Goal: Task Accomplishment & Management: Manage account settings

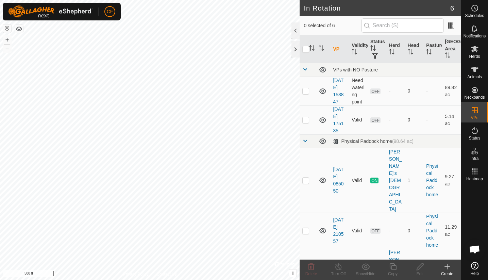
checkbox input "true"
click at [396, 268] on icon at bounding box center [393, 267] width 9 height 8
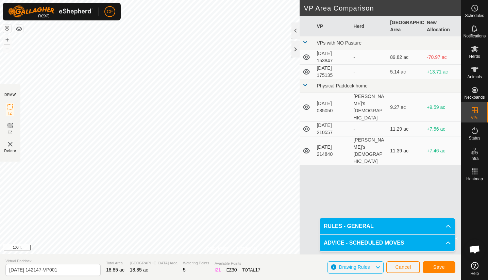
click at [19, 133] on div "Privacy Policy Contact Us Type: Inclusion Zone undefined Animal + – ⇧ i © Mapbo…" at bounding box center [230, 140] width 461 height 280
click at [2, 0] on html "CF Schedules Notifications Herds Animals Neckbands VPs Status Infra Heatmap Hel…" at bounding box center [244, 140] width 488 height 280
click at [451, 268] on button "Save" at bounding box center [439, 267] width 33 height 12
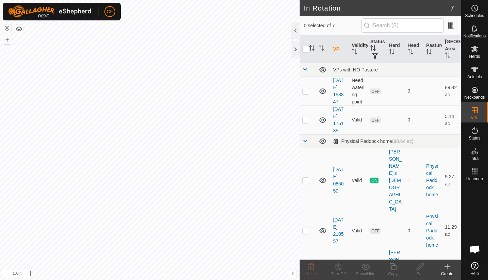
checkbox input "true"
click at [322, 229] on div "In Rotation 7 1 selected of 7 VP Validity Status Herd Head Pasture Grazing Area…" at bounding box center [230, 140] width 461 height 280
click at [390, 249] on div "[PERSON_NAME]'s [DEMOGRAPHIC_DATA]" at bounding box center [395, 281] width 13 height 64
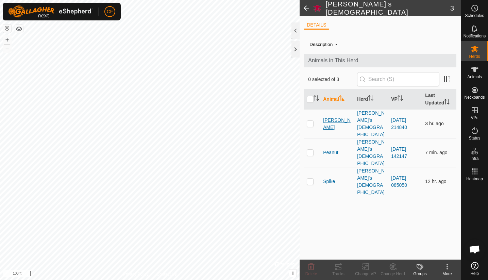
click at [331, 117] on span "[PERSON_NAME]" at bounding box center [337, 124] width 29 height 14
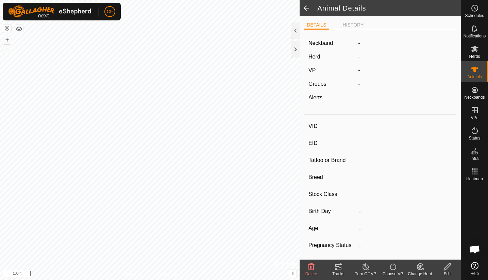
type input "[PERSON_NAME]"
type input "-"
type input "Brown Swiss"
type input "-"
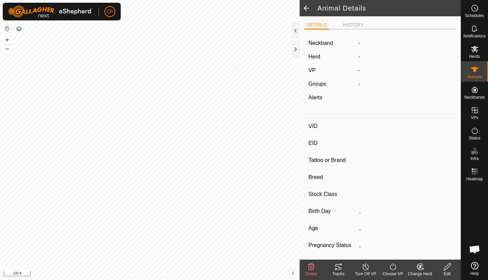
type input "05/2015"
type input "10 years 6 months"
type input "0 kg"
type input "-"
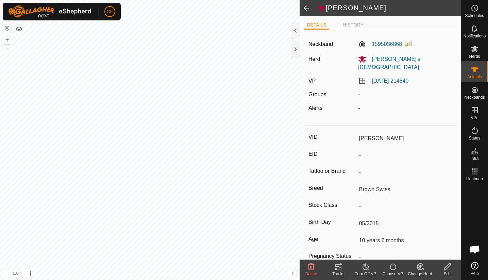
click at [339, 266] on icon at bounding box center [339, 267] width 8 height 8
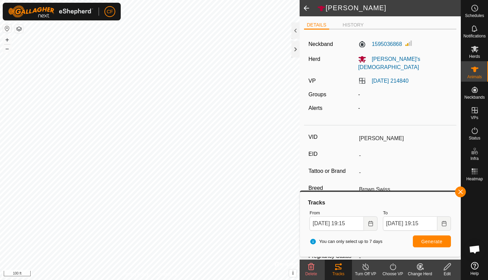
click at [365, 268] on icon at bounding box center [366, 267] width 9 height 8
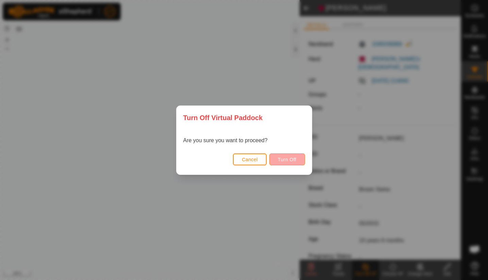
click at [282, 158] on span "Turn Off" at bounding box center [287, 159] width 19 height 5
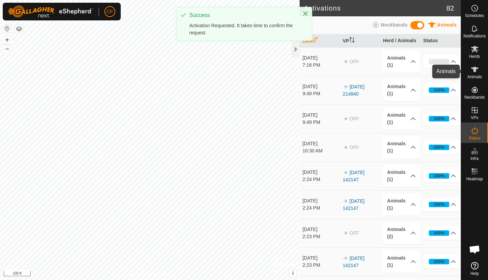
click at [476, 73] on icon at bounding box center [475, 69] width 8 height 8
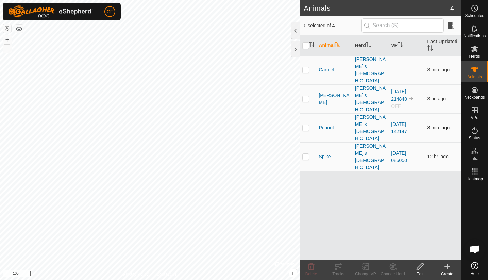
click at [327, 124] on span "Peanut" at bounding box center [326, 127] width 15 height 7
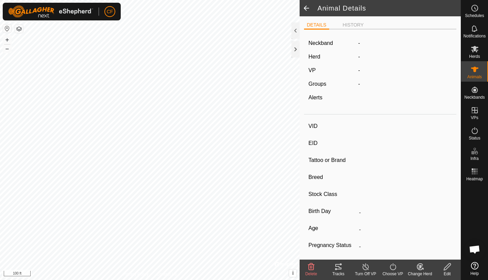
type input "Peanut"
type input "-"
type input "Brown Swiss"
type input "-"
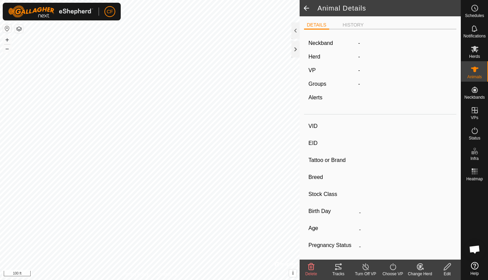
type input "05/2019"
type input "6 years 5 months"
type input "0 kg"
type input "-"
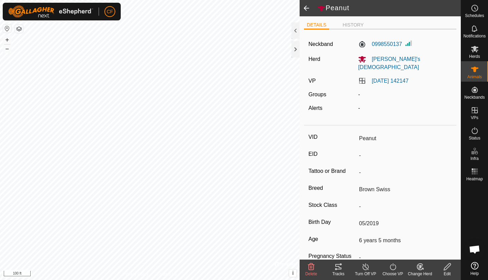
click at [338, 267] on icon at bounding box center [339, 266] width 6 height 5
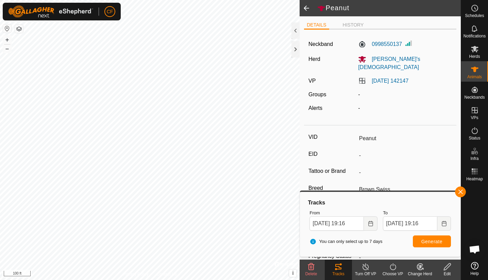
click at [365, 268] on icon at bounding box center [366, 267] width 9 height 8
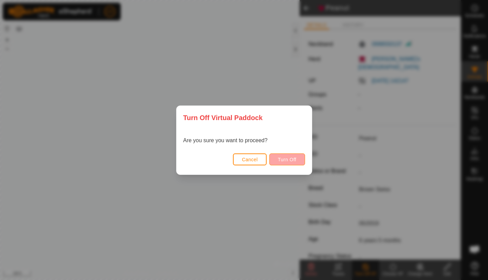
click at [300, 163] on button "Turn Off" at bounding box center [288, 160] width 36 height 12
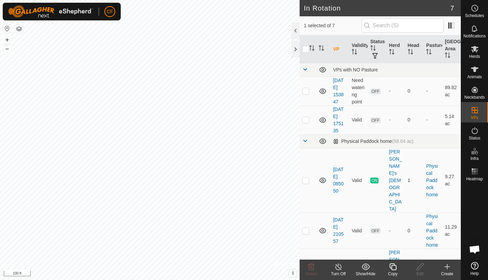
click at [340, 268] on icon at bounding box center [339, 267] width 9 height 8
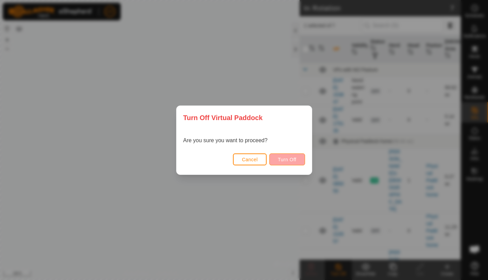
click at [294, 158] on span "Turn Off" at bounding box center [287, 159] width 19 height 5
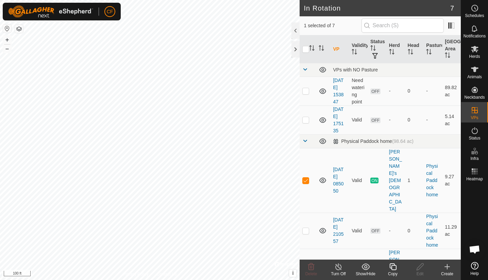
checkbox input "false"
checkbox input "true"
checkbox input "false"
click at [306, 228] on p-checkbox at bounding box center [306, 230] width 7 height 5
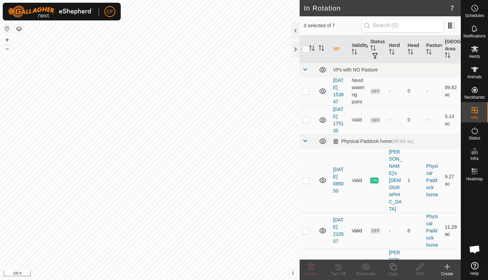
click at [308, 228] on p-checkbox at bounding box center [306, 230] width 7 height 5
checkbox input "true"
click at [420, 267] on icon at bounding box center [420, 267] width 9 height 8
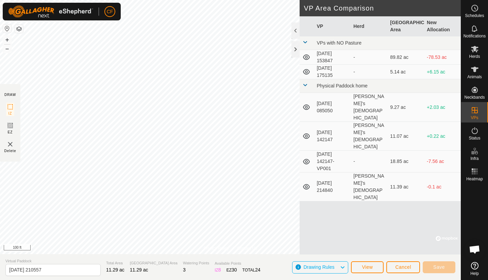
click at [402, 269] on span "Cancel" at bounding box center [404, 266] width 16 height 5
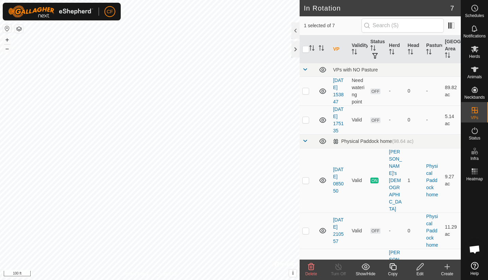
checkbox input "true"
click at [473, 71] on icon at bounding box center [475, 69] width 8 height 8
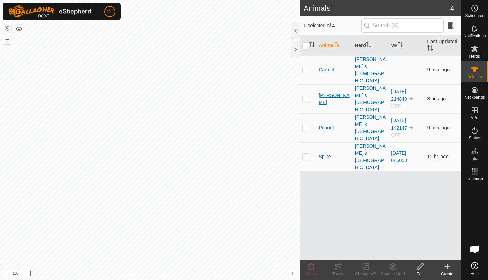
click at [326, 92] on span "[PERSON_NAME]" at bounding box center [334, 99] width 31 height 14
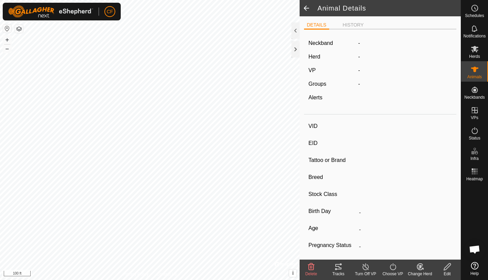
type input "[PERSON_NAME]"
type input "-"
type input "Brown Swiss"
type input "-"
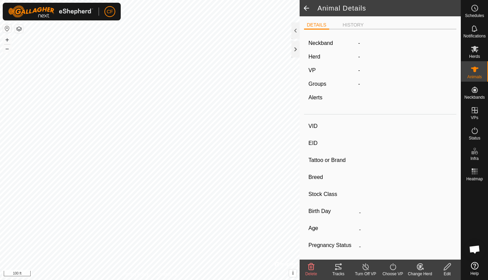
type input "05/2015"
type input "10 years 6 months"
type input "0 kg"
type input "-"
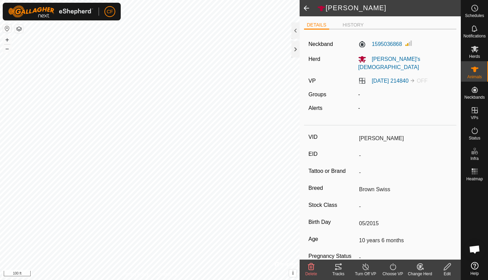
click at [394, 268] on icon at bounding box center [393, 267] width 9 height 8
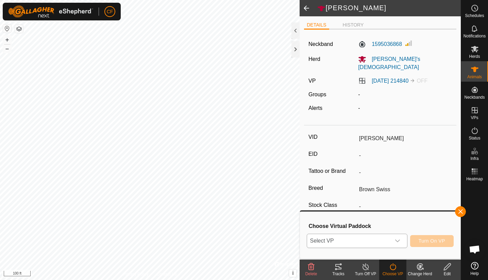
click at [400, 238] on div "dropdown trigger" at bounding box center [398, 241] width 14 height 14
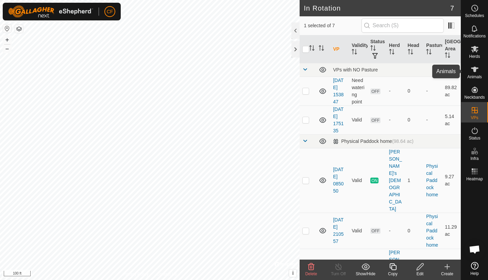
click at [475, 74] on es-animals-svg-icon at bounding box center [475, 69] width 12 height 11
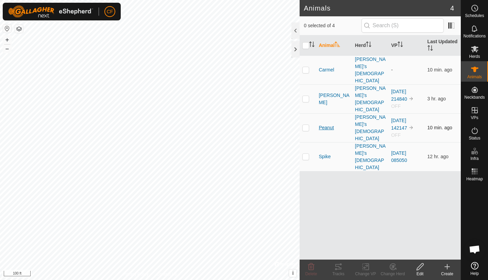
click at [325, 124] on span "Peanut" at bounding box center [326, 127] width 15 height 7
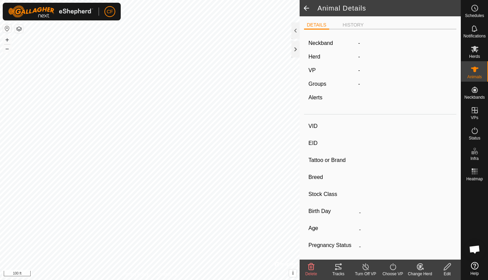
type input "Peanut"
type input "-"
type input "Brown Swiss"
type input "-"
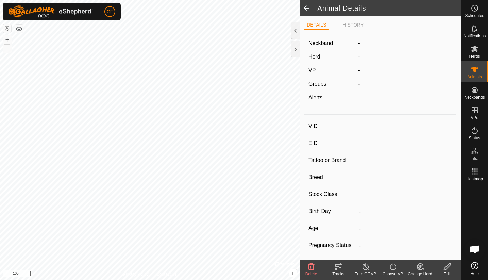
type input "05/2019"
type input "6 years 5 months"
type input "0 kg"
type input "-"
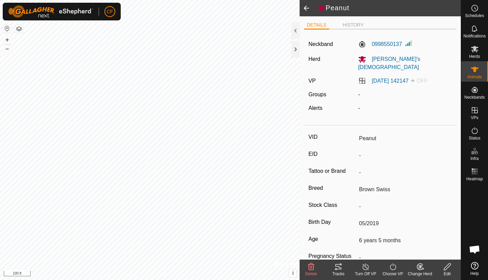
click at [395, 267] on icon at bounding box center [393, 267] width 9 height 8
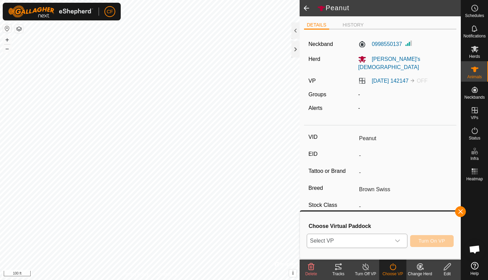
click at [396, 240] on icon "dropdown trigger" at bounding box center [397, 240] width 5 height 5
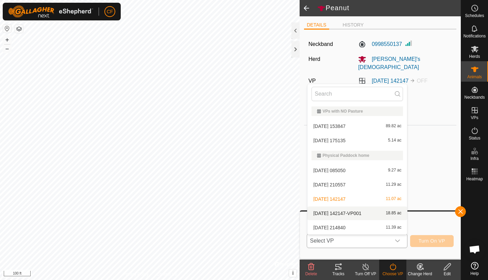
click at [365, 211] on li "2025-08-02 142147-VP001 18.85 ac" at bounding box center [358, 214] width 100 height 14
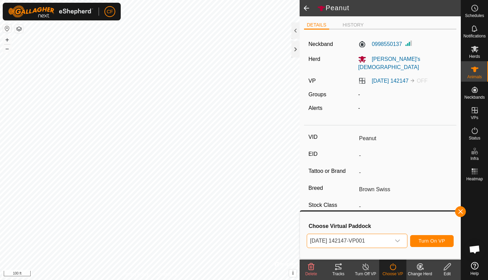
click at [438, 241] on span "Turn On VP" at bounding box center [432, 240] width 27 height 5
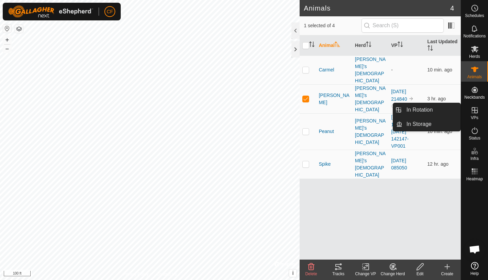
click at [475, 111] on icon at bounding box center [475, 110] width 6 height 6
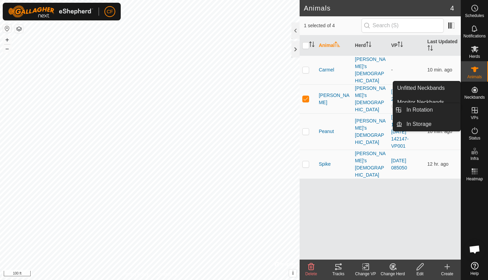
click at [433, 109] on link "In Rotation" at bounding box center [432, 110] width 58 height 14
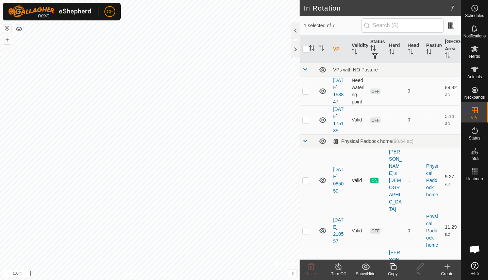
click at [306, 178] on p-checkbox at bounding box center [306, 180] width 7 height 5
click at [307, 178] on p-checkbox at bounding box center [306, 180] width 7 height 5
checkbox input "false"
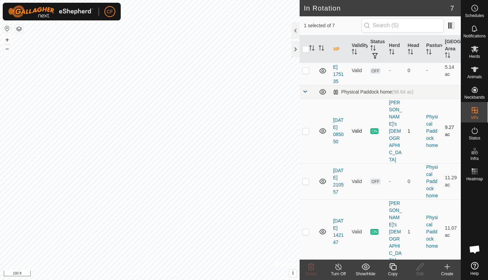
scroll to position [77, 0]
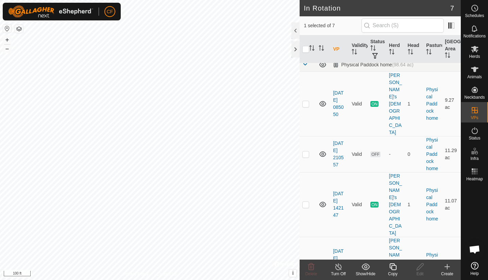
click at [308, 267] on p-checkbox at bounding box center [306, 269] width 7 height 5
checkbox input "true"
checkbox input "false"
click at [309, 202] on p-checkbox at bounding box center [306, 204] width 7 height 5
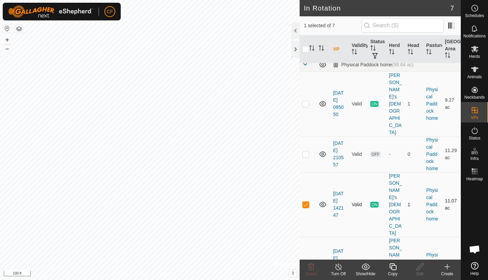
checkbox input "false"
click at [308, 267] on p-checkbox at bounding box center [306, 269] width 7 height 5
checkbox input "true"
click at [394, 270] on icon at bounding box center [393, 266] width 7 height 7
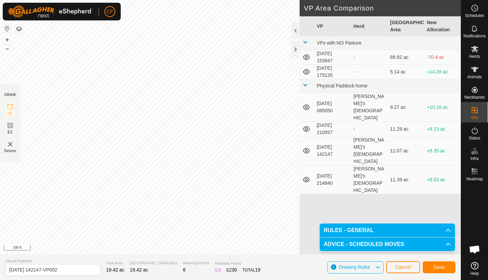
click at [442, 266] on span "Save" at bounding box center [440, 266] width 12 height 5
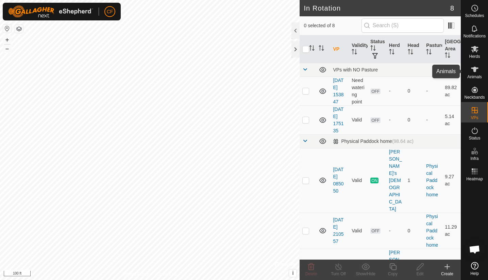
click at [471, 74] on es-animals-svg-icon at bounding box center [475, 69] width 12 height 11
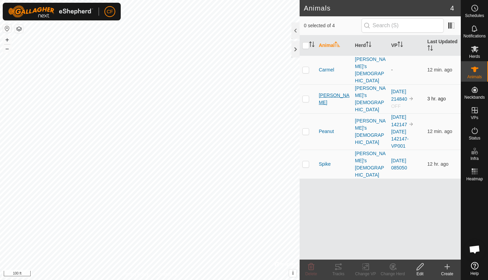
click at [325, 92] on span "[PERSON_NAME]" at bounding box center [334, 99] width 31 height 14
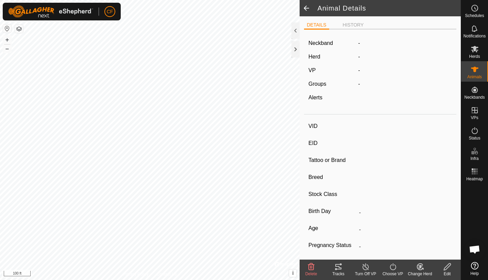
type input "[PERSON_NAME]"
type input "-"
type input "Brown Swiss"
type input "-"
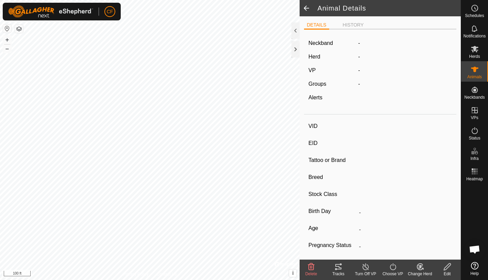
type input "05/2015"
type input "10 years 6 months"
type input "0 kg"
type input "-"
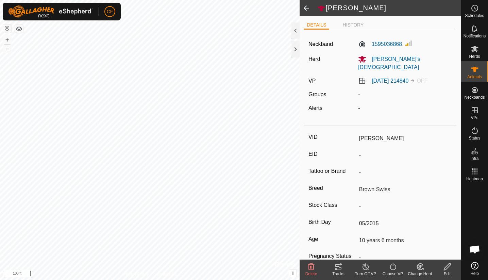
click at [392, 270] on icon at bounding box center [393, 266] width 6 height 7
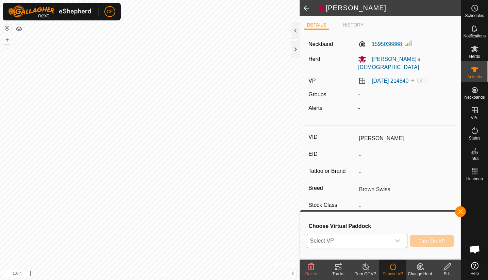
click at [381, 239] on span "Select VP" at bounding box center [348, 241] width 83 height 14
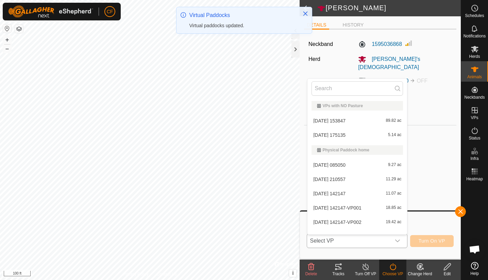
scroll to position [9, 0]
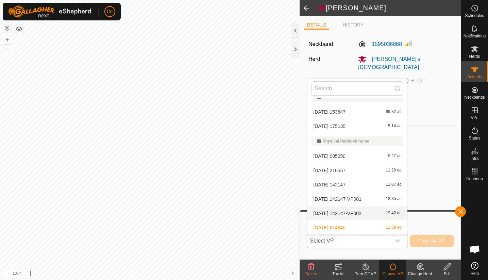
click at [335, 213] on li "2025-08-02 142147-VP002 19.42 ac" at bounding box center [358, 214] width 100 height 14
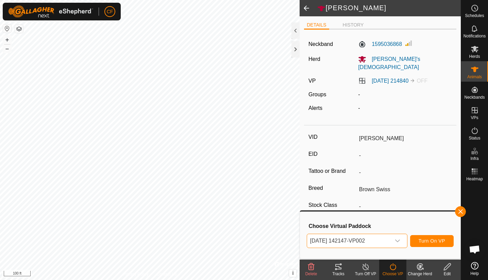
click at [426, 238] on button "Turn On VP" at bounding box center [433, 241] width 44 height 12
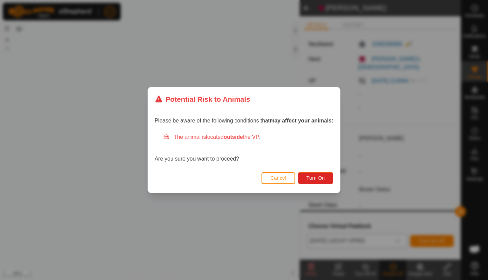
click at [284, 180] on span "Cancel" at bounding box center [279, 177] width 16 height 5
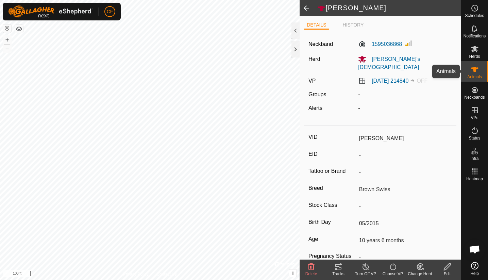
click at [477, 71] on icon at bounding box center [475, 69] width 8 height 8
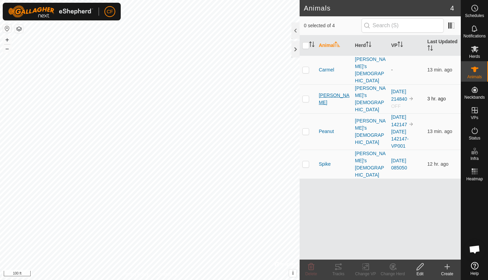
click at [326, 92] on span "[PERSON_NAME]" at bounding box center [334, 99] width 31 height 14
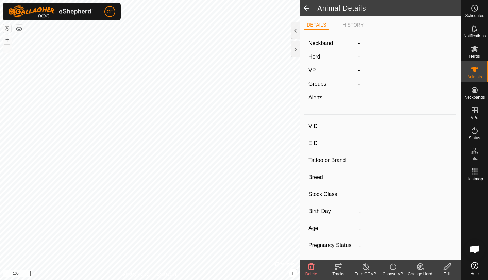
type input "[PERSON_NAME]"
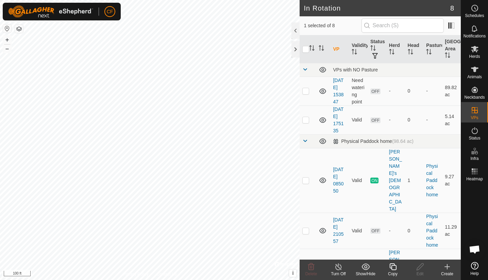
click at [340, 268] on icon at bounding box center [339, 267] width 9 height 8
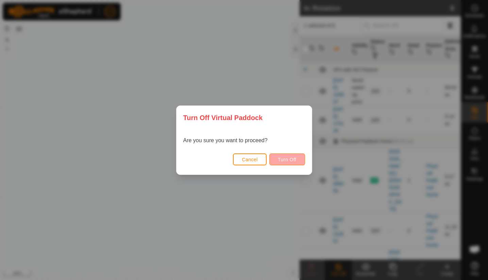
click at [283, 156] on button "Turn Off" at bounding box center [288, 160] width 36 height 12
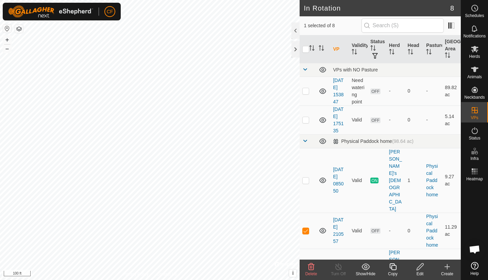
click at [312, 268] on icon at bounding box center [311, 266] width 6 height 7
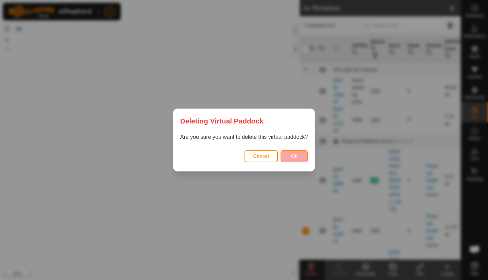
click at [291, 158] on span "Ok" at bounding box center [294, 156] width 6 height 5
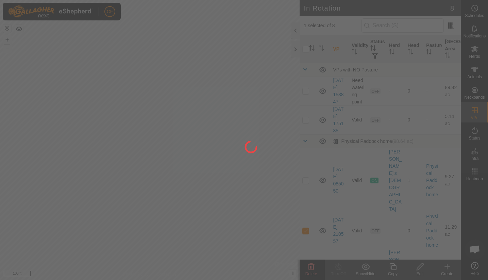
checkbox input "false"
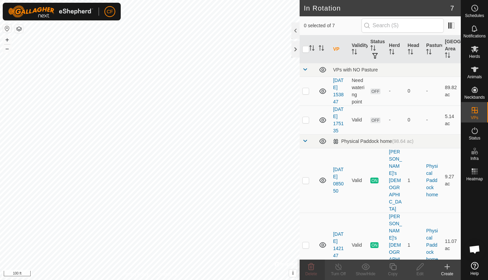
checkbox input "true"
checkbox input "false"
click at [308, 242] on p-checkbox at bounding box center [306, 244] width 7 height 5
checkbox input "true"
click at [306, 178] on p-checkbox at bounding box center [306, 180] width 7 height 5
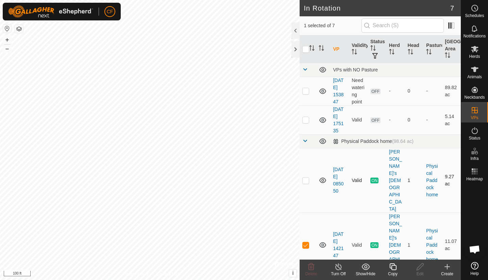
checkbox input "true"
drag, startPoint x: 306, startPoint y: 205, endPoint x: 307, endPoint y: 197, distance: 8.5
click at [306, 213] on td at bounding box center [308, 245] width 16 height 65
checkbox input "false"
click at [307, 178] on p-checkbox at bounding box center [306, 180] width 7 height 5
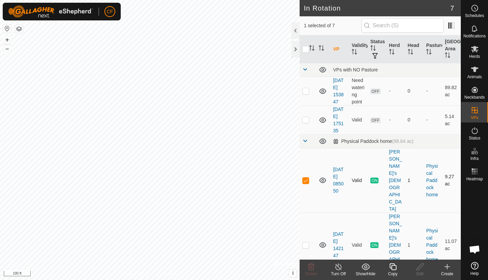
checkbox input "false"
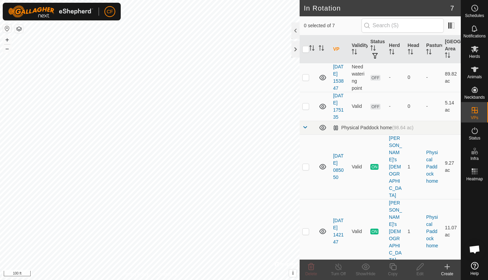
scroll to position [25, 0]
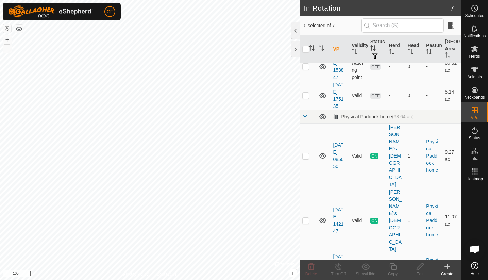
click at [305, 272] on p-checkbox at bounding box center [306, 274] width 7 height 5
checkbox input "false"
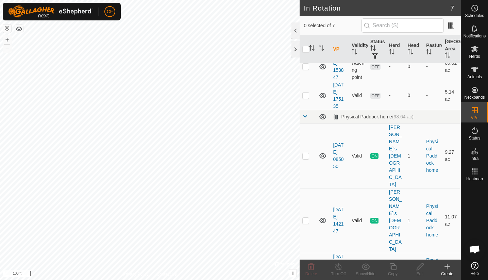
click at [308, 218] on p-checkbox at bounding box center [306, 220] width 7 height 5
click at [307, 218] on p-checkbox at bounding box center [306, 220] width 7 height 5
checkbox input "false"
click at [306, 153] on p-checkbox at bounding box center [306, 155] width 7 height 5
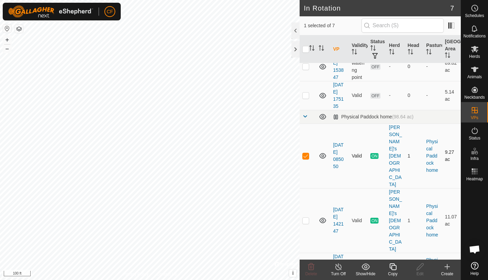
checkbox input "false"
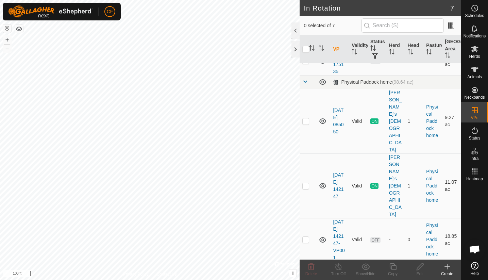
scroll to position [61, 0]
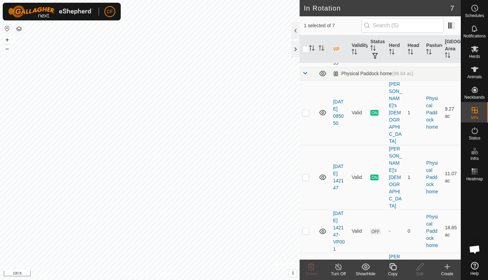
scroll to position [84, 0]
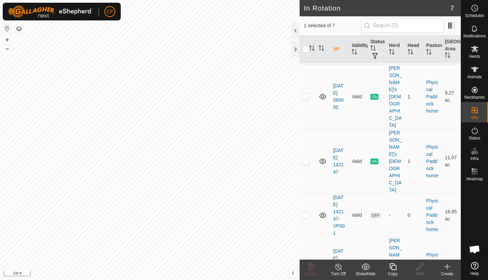
click at [305, 237] on td at bounding box center [308, 269] width 16 height 65
checkbox input "false"
checkbox input "true"
click at [477, 72] on icon at bounding box center [475, 69] width 8 height 8
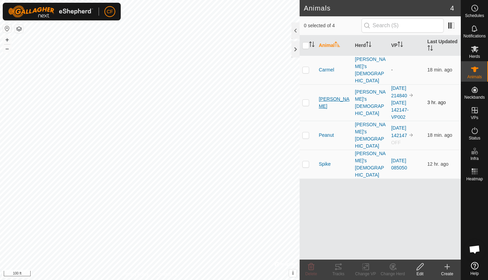
click at [323, 96] on span "[PERSON_NAME]" at bounding box center [334, 103] width 31 height 14
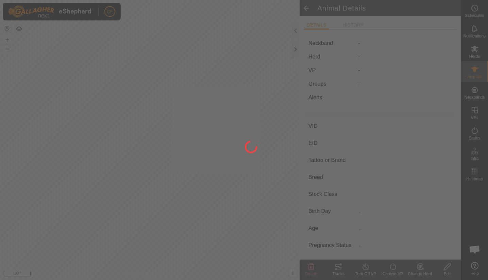
type input "[PERSON_NAME]"
type input "-"
type input "Brown Swiss"
type input "-"
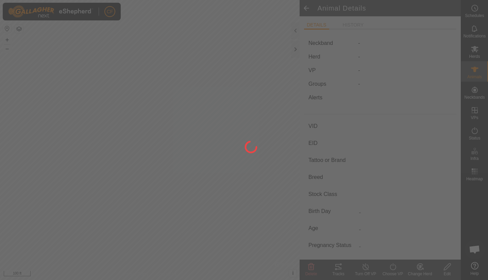
type input "05/2015"
type input "10 years 6 months"
type input "0 kg"
type input "-"
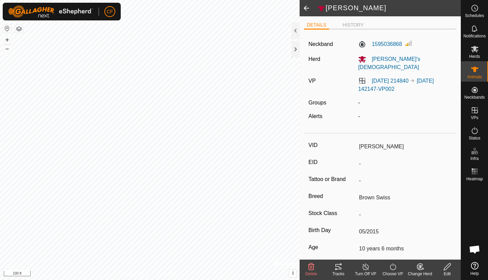
click at [392, 266] on icon at bounding box center [393, 267] width 9 height 8
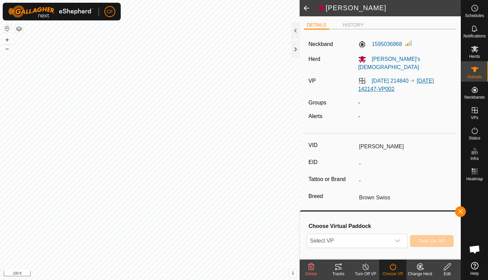
click at [381, 81] on link "[DATE] 142147-VP002" at bounding box center [396, 85] width 76 height 14
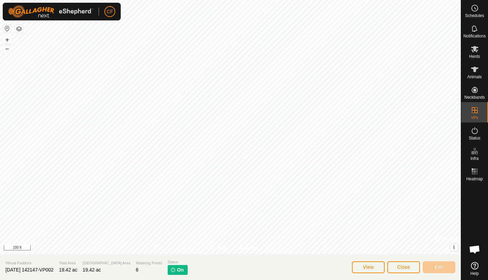
click at [403, 265] on span "Close" at bounding box center [404, 266] width 13 height 5
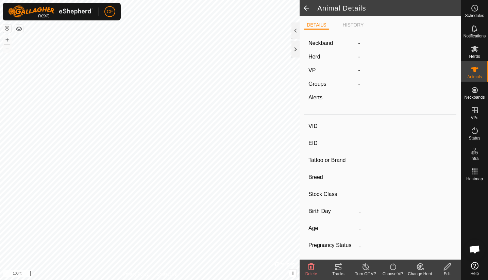
type input "[PERSON_NAME]"
type input "-"
type input "Brown Swiss"
type input "-"
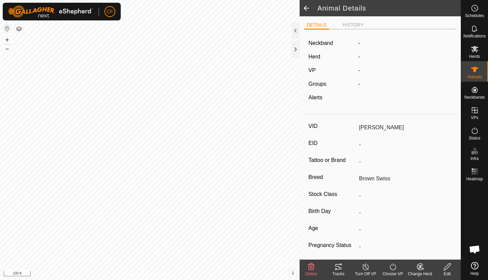
type input "05/2015"
type input "10 years 6 months"
type input "0 kg"
type input "-"
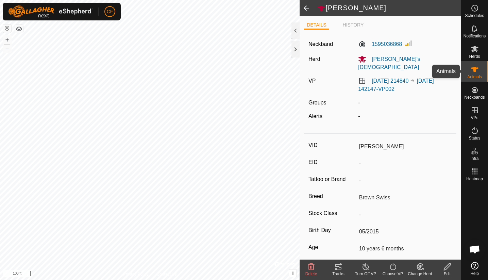
click at [479, 74] on es-animals-svg-icon at bounding box center [475, 69] width 12 height 11
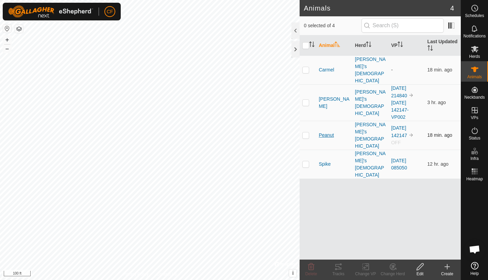
click at [328, 132] on span "Peanut" at bounding box center [326, 135] width 15 height 7
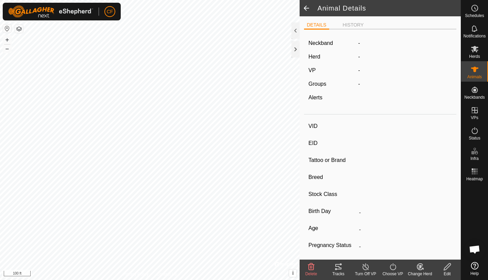
type input "Peanut"
type input "-"
type input "Brown Swiss"
type input "-"
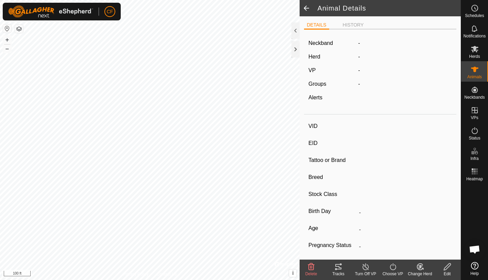
type input "05/2019"
type input "6 years 5 months"
type input "0 kg"
type input "-"
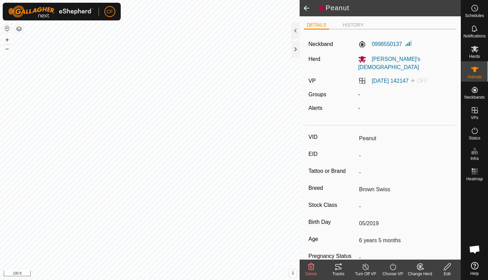
click at [393, 269] on icon at bounding box center [393, 267] width 9 height 8
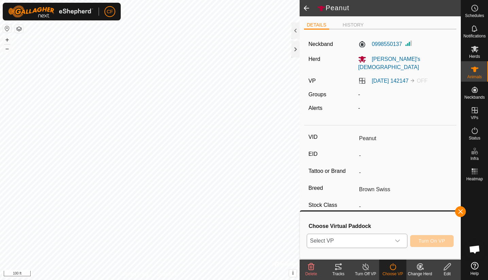
click at [389, 243] on span "Select VP" at bounding box center [348, 241] width 83 height 14
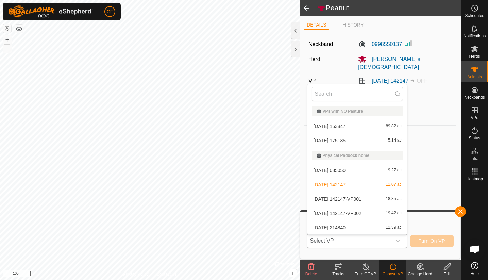
click at [353, 199] on li "[DATE] 142147-VP001 18.85 ac" at bounding box center [358, 199] width 100 height 14
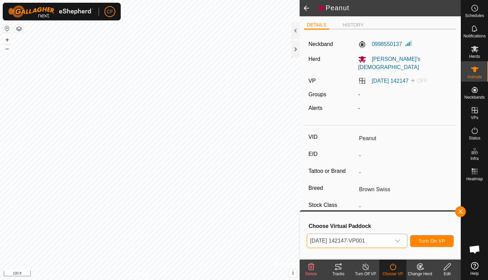
click at [444, 241] on span "Turn On VP" at bounding box center [432, 240] width 27 height 5
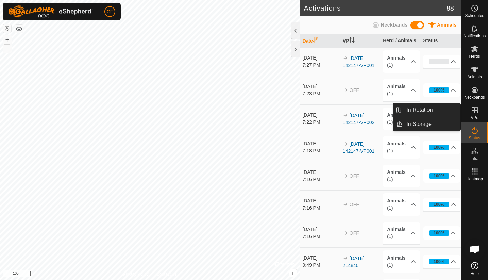
click at [477, 110] on icon at bounding box center [475, 110] width 6 height 6
click at [440, 111] on link "In Rotation" at bounding box center [432, 110] width 58 height 14
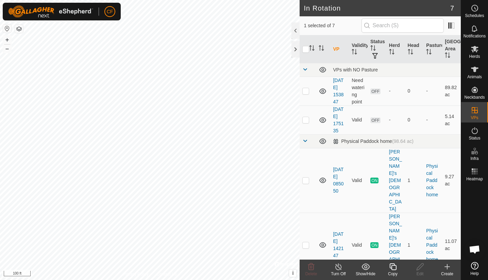
checkbox input "false"
click at [305, 242] on p-checkbox at bounding box center [306, 244] width 7 height 5
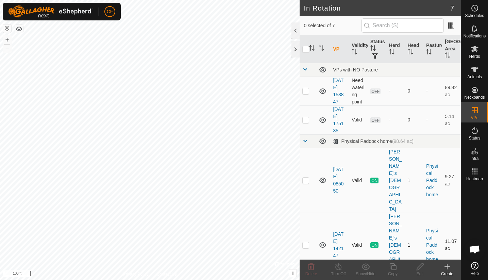
checkbox input "true"
click at [338, 268] on icon at bounding box center [339, 267] width 9 height 8
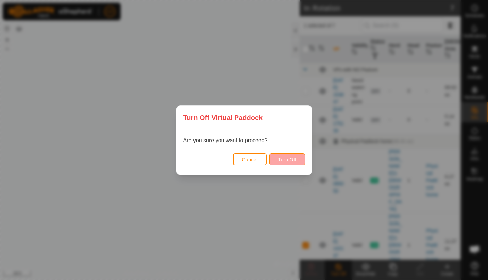
click at [283, 159] on span "Turn Off" at bounding box center [287, 159] width 19 height 5
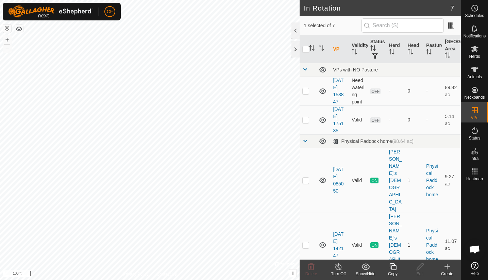
checkbox input "true"
checkbox input "false"
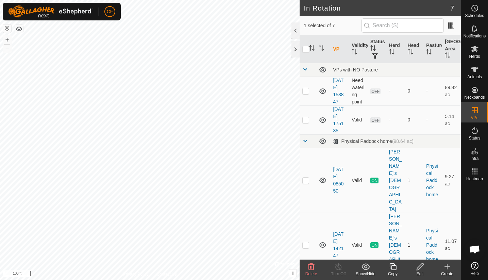
checkbox input "false"
click at [305, 242] on p-checkbox at bounding box center [306, 244] width 7 height 5
checkbox input "false"
click at [308, 169] on td at bounding box center [308, 180] width 16 height 65
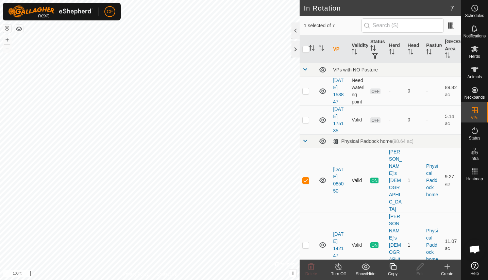
click at [308, 178] on p-checkbox at bounding box center [306, 180] width 7 height 5
checkbox input "false"
click at [307, 120] on p-checkbox at bounding box center [306, 119] width 7 height 5
checkbox input "false"
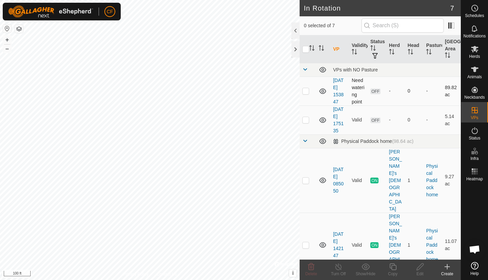
click at [304, 90] on p-checkbox at bounding box center [306, 90] width 7 height 5
checkbox input "false"
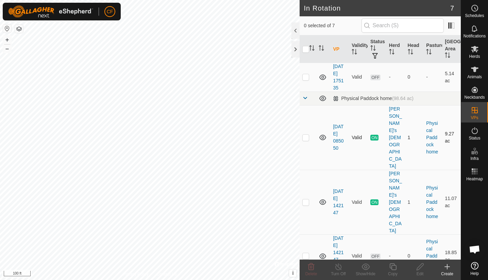
scroll to position [84, 0]
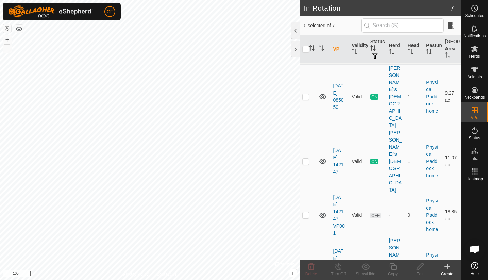
click at [309, 267] on p-checkbox at bounding box center [306, 269] width 7 height 5
click at [306, 267] on p-checkbox at bounding box center [306, 269] width 7 height 5
checkbox input "false"
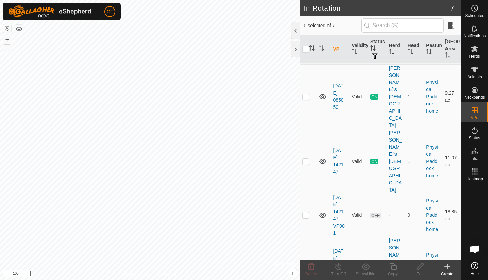
checkbox input "false"
click at [476, 73] on icon at bounding box center [475, 69] width 8 height 8
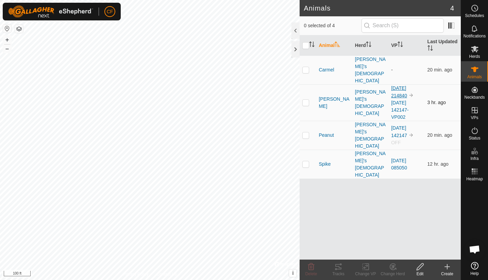
click at [395, 85] on link "[DATE] 214840" at bounding box center [399, 91] width 16 height 13
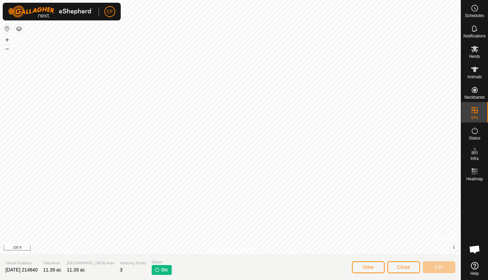
click at [161, 269] on span "On" at bounding box center [164, 270] width 6 height 7
click at [479, 72] on es-animals-svg-icon at bounding box center [475, 69] width 12 height 11
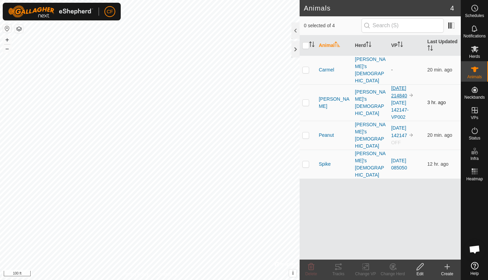
click at [402, 85] on link "[DATE] 214840" at bounding box center [399, 91] width 16 height 13
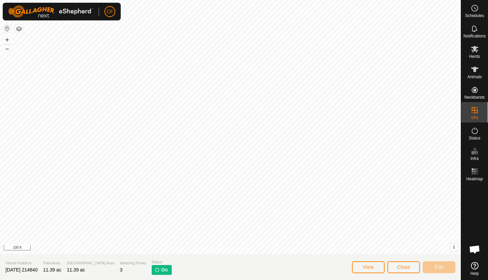
click at [407, 270] on button "Close" at bounding box center [404, 267] width 33 height 12
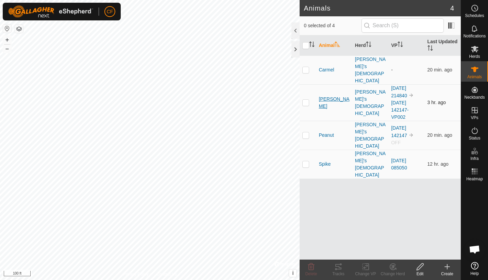
click at [326, 96] on span "[PERSON_NAME]" at bounding box center [334, 103] width 31 height 14
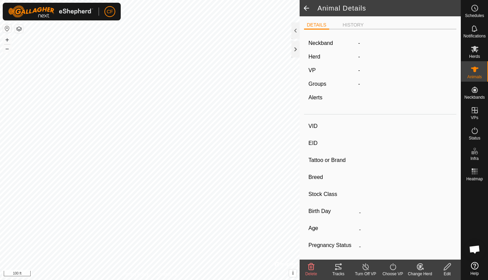
type input "[PERSON_NAME]"
type input "-"
type input "Brown Swiss"
type input "-"
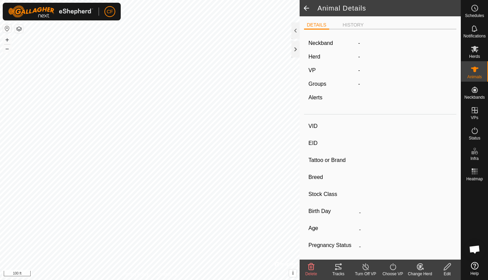
type input "05/2015"
type input "10 years 6 months"
type input "0 kg"
type input "-"
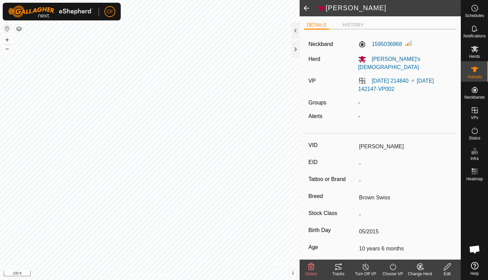
click at [368, 270] on icon at bounding box center [366, 267] width 9 height 8
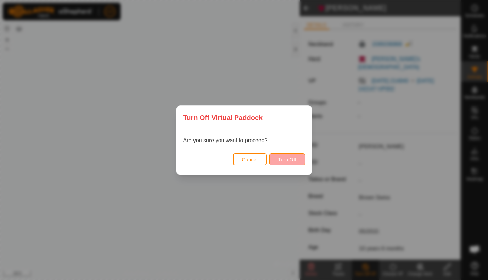
click at [289, 159] on span "Turn Off" at bounding box center [287, 159] width 19 height 5
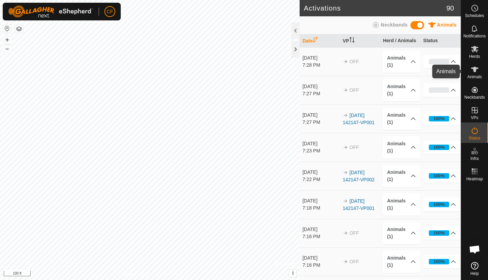
click at [477, 70] on icon at bounding box center [475, 69] width 8 height 8
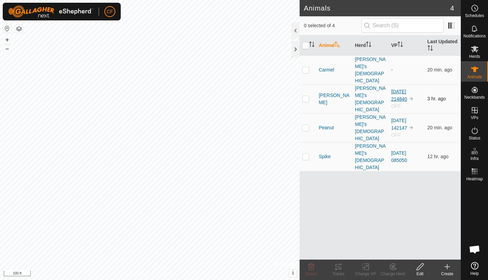
click at [392, 89] on link "[DATE] 214840" at bounding box center [399, 95] width 16 height 13
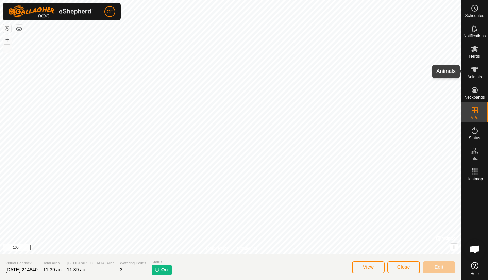
click at [478, 72] on icon at bounding box center [475, 69] width 8 height 8
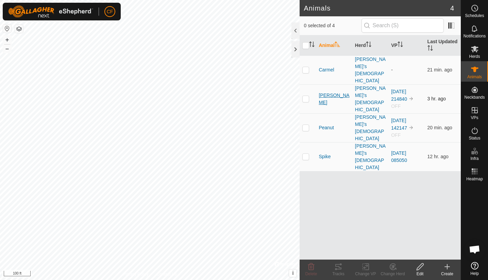
click at [325, 92] on span "[PERSON_NAME]" at bounding box center [334, 99] width 31 height 14
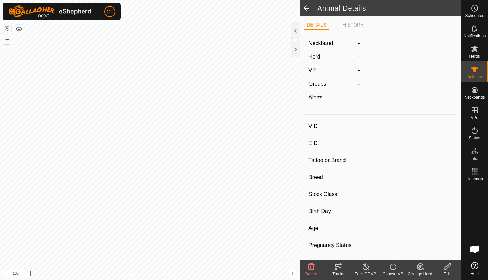
type input "[PERSON_NAME]"
type input "-"
type input "Brown Swiss"
type input "-"
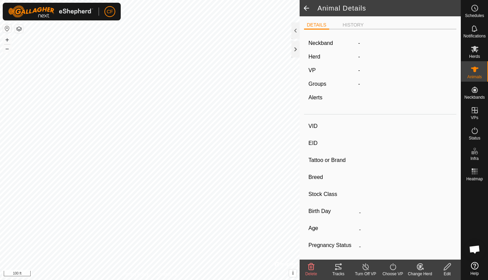
type input "05/2015"
type input "10 years 6 months"
type input "0 kg"
type input "-"
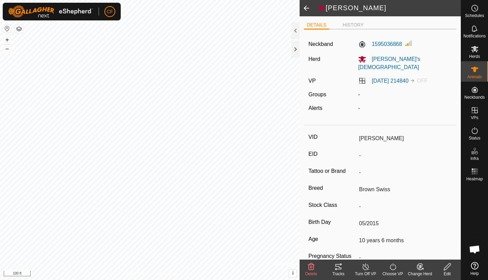
click at [367, 268] on icon at bounding box center [366, 267] width 9 height 8
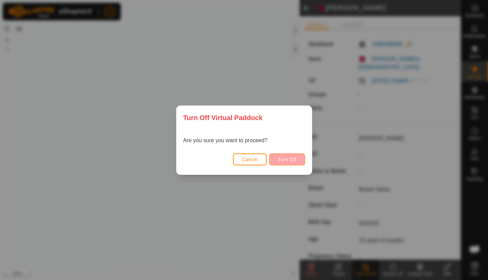
click at [286, 161] on span "Turn Off" at bounding box center [287, 159] width 19 height 5
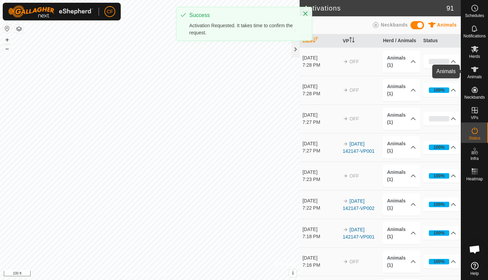
click at [474, 71] on icon at bounding box center [474, 69] width 7 height 5
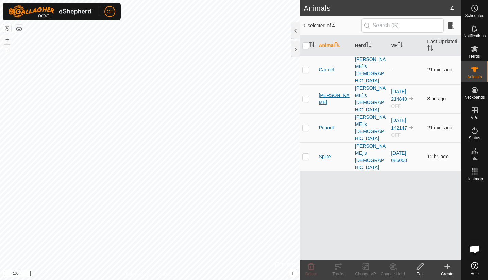
click at [323, 92] on span "[PERSON_NAME]" at bounding box center [334, 99] width 31 height 14
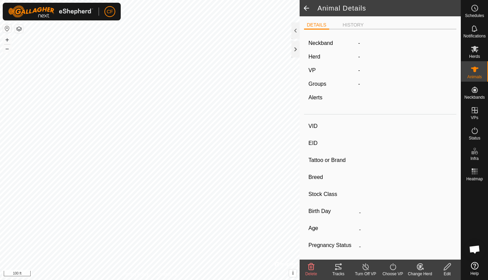
type input "[PERSON_NAME]"
type input "-"
type input "Brown Swiss"
type input "-"
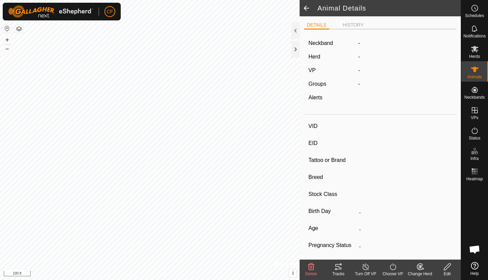
type input "05/2015"
type input "10 years 6 months"
type input "0 kg"
type input "-"
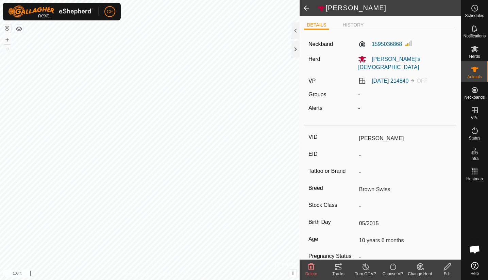
click at [396, 270] on icon at bounding box center [393, 267] width 9 height 8
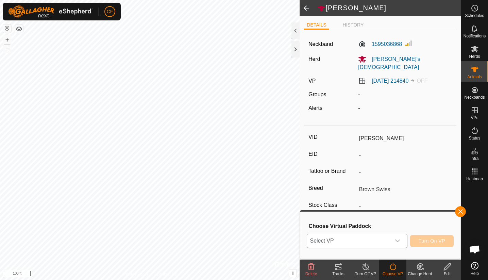
click at [397, 244] on div "dropdown trigger" at bounding box center [398, 241] width 14 height 14
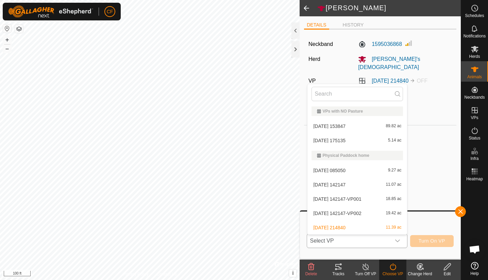
click at [375, 217] on li "2025-08-02 142147-VP002 19.42 ac" at bounding box center [358, 214] width 100 height 14
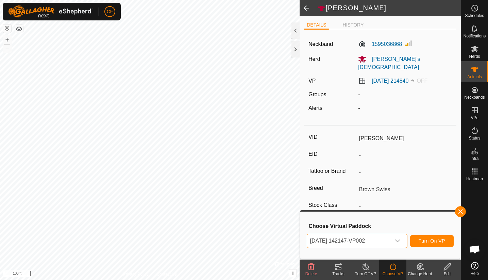
click at [431, 239] on span "Turn On VP" at bounding box center [432, 240] width 27 height 5
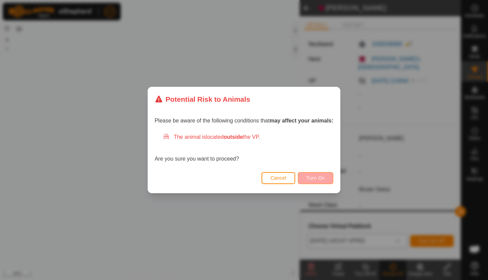
click at [329, 180] on button "Turn On" at bounding box center [315, 178] width 35 height 12
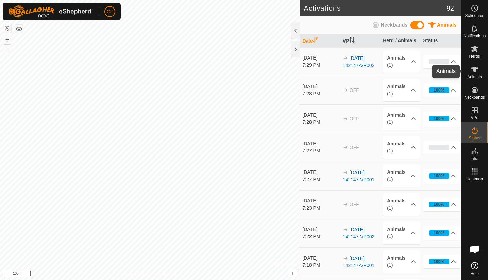
click at [470, 71] on es-animals-svg-icon at bounding box center [475, 69] width 12 height 11
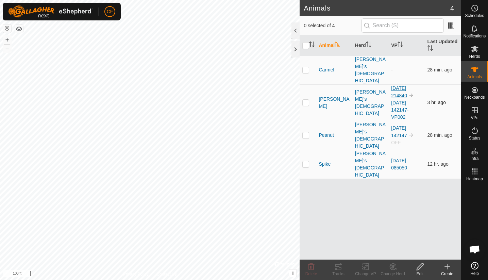
click at [400, 85] on link "[DATE] 214840" at bounding box center [399, 91] width 16 height 13
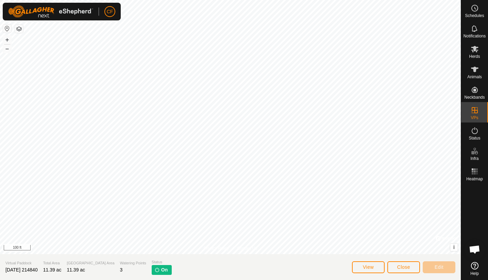
click at [152, 274] on p-tag "On" at bounding box center [162, 270] width 20 height 10
click at [161, 271] on span "On" at bounding box center [164, 270] width 6 height 7
click at [410, 266] on span "Close" at bounding box center [404, 266] width 13 height 5
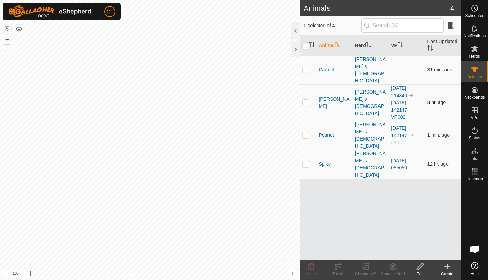
click at [397, 85] on link "[DATE] 214840" at bounding box center [399, 91] width 16 height 13
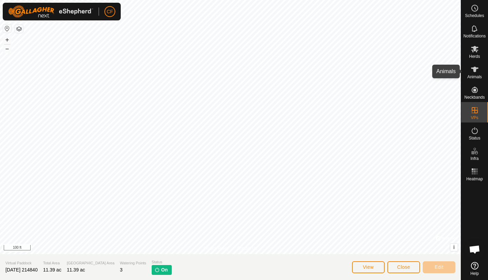
click at [471, 71] on icon at bounding box center [475, 69] width 8 height 8
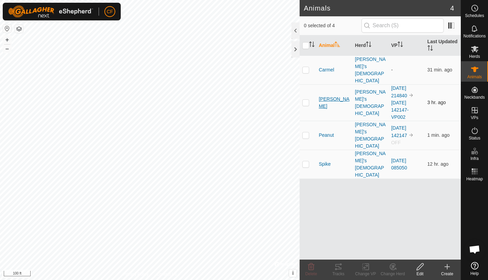
click at [330, 96] on span "[PERSON_NAME]" at bounding box center [334, 103] width 31 height 14
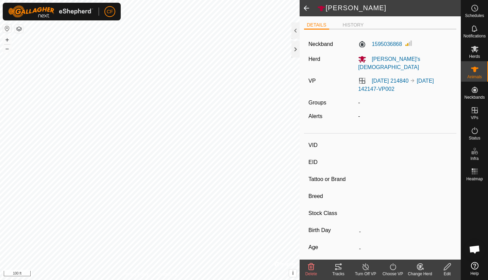
type input "[PERSON_NAME]"
type input "-"
type input "Brown Swiss"
type input "-"
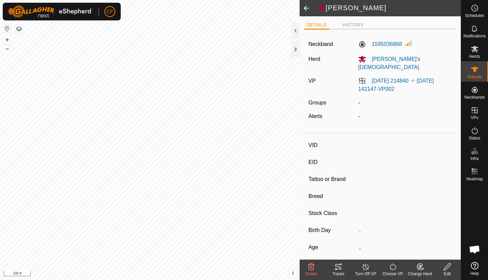
type input "05/2015"
type input "10 years 6 months"
type input "0 kg"
type input "-"
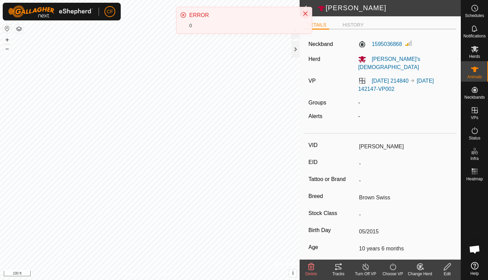
click at [303, 13] on icon "Close" at bounding box center [305, 13] width 5 height 5
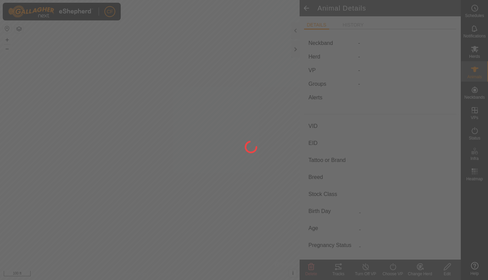
type input "[PERSON_NAME]"
type input "-"
type input "Brown Swiss"
type input "-"
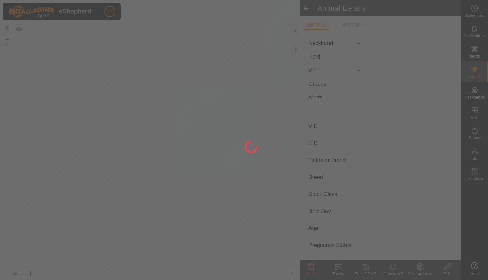
type input "05/2015"
type input "10 years 6 months"
type input "0 kg"
type input "-"
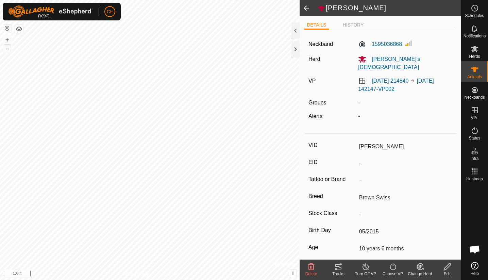
drag, startPoint x: 473, startPoint y: 263, endPoint x: 487, endPoint y: 259, distance: 15.3
click at [488, 240] on html "CF Schedules Notifications Herds Animals Neckbands VPs Status Infra Heatmap Hel…" at bounding box center [244, 140] width 488 height 280
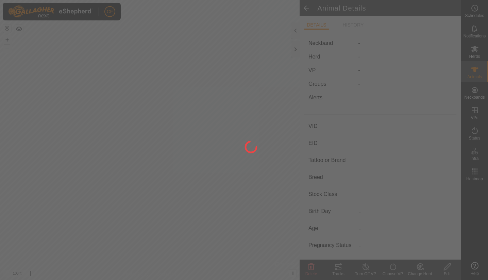
type input "[PERSON_NAME]"
type input "-"
type input "Brown Swiss"
type input "-"
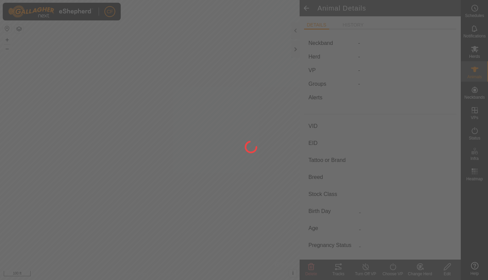
type input "05/2015"
type input "10 years 6 months"
type input "0 kg"
type input "-"
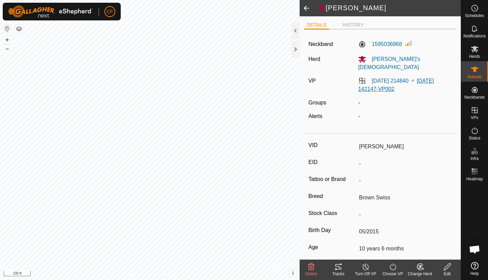
click at [382, 81] on link "[DATE] 142147-VP002" at bounding box center [396, 85] width 76 height 14
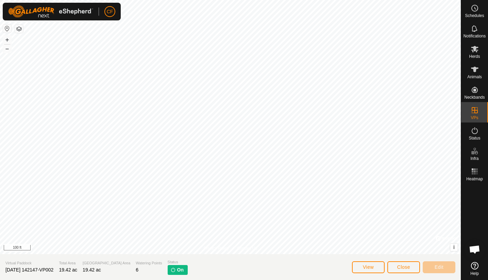
click at [401, 267] on span "Close" at bounding box center [404, 266] width 13 height 5
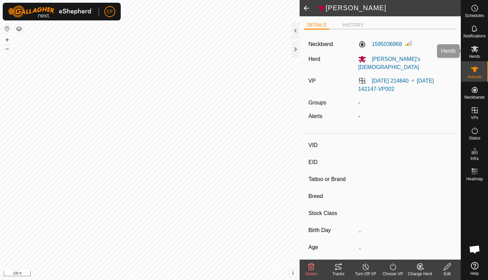
type input "[PERSON_NAME]"
type input "-"
type input "Brown Swiss"
type input "-"
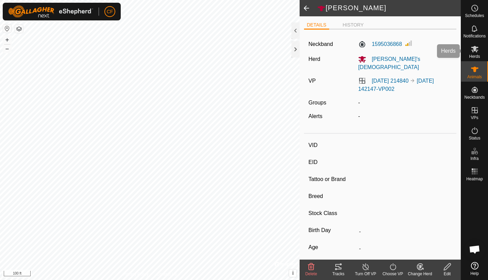
type input "05/2015"
type input "10 years 6 months"
type input "0 kg"
type input "-"
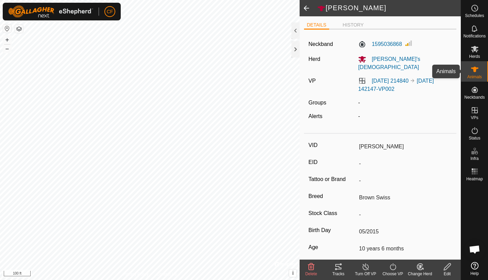
click at [474, 67] on icon at bounding box center [475, 69] width 8 height 8
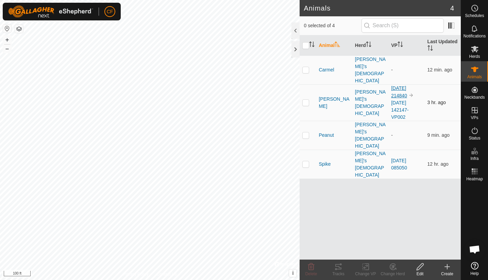
click at [399, 85] on link "[DATE] 214840" at bounding box center [399, 91] width 16 height 13
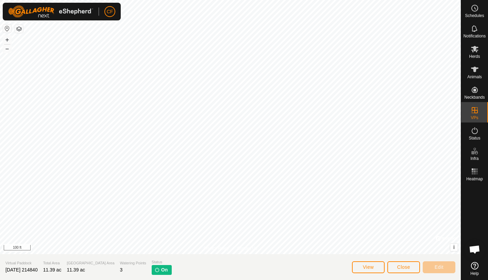
click at [403, 268] on span "Close" at bounding box center [404, 266] width 13 height 5
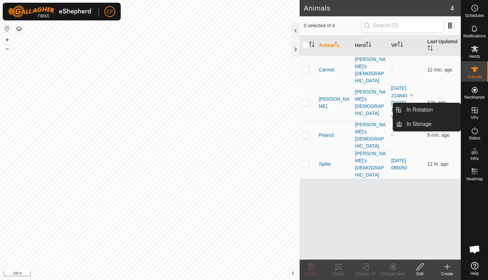
click at [471, 110] on icon at bounding box center [475, 110] width 8 height 8
click at [437, 112] on link "In Rotation" at bounding box center [432, 110] width 58 height 14
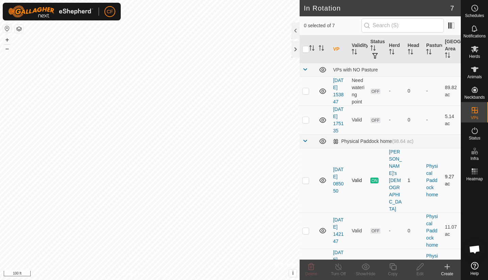
click at [305, 178] on p-checkbox at bounding box center [306, 180] width 7 height 5
checkbox input "false"
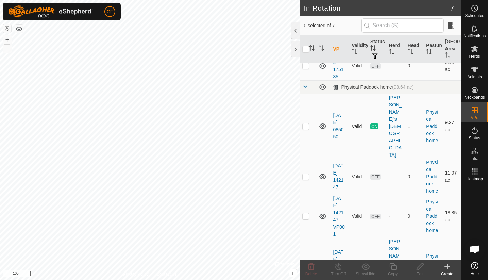
scroll to position [84, 0]
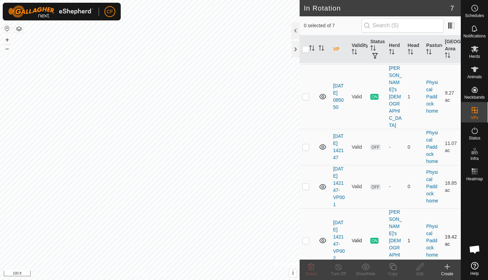
click at [306, 238] on p-checkbox at bounding box center [306, 240] width 7 height 5
click at [307, 238] on p-checkbox at bounding box center [306, 240] width 7 height 5
checkbox input "false"
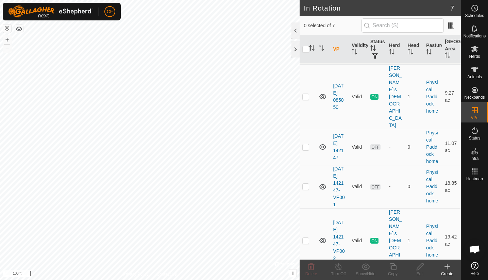
checkbox input "true"
click at [340, 270] on icon at bounding box center [339, 266] width 6 height 7
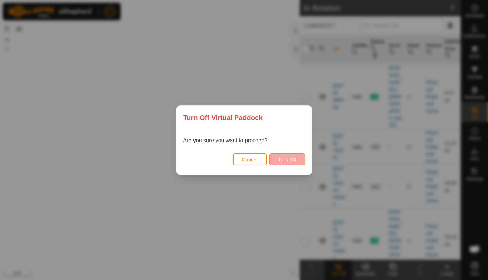
click at [287, 161] on span "Turn Off" at bounding box center [287, 159] width 19 height 5
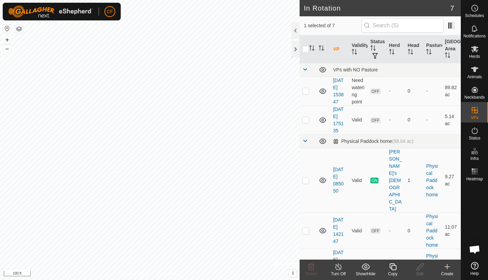
checkbox input "true"
checkbox input "false"
click at [306, 268] on p-checkbox at bounding box center [306, 270] width 7 height 5
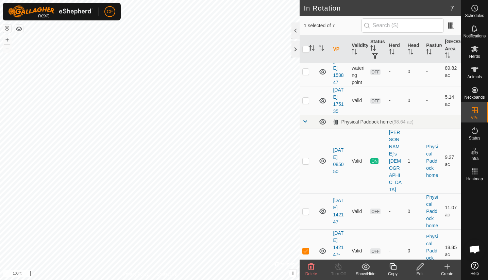
scroll to position [21, 0]
click at [308, 247] on p-checkbox at bounding box center [306, 249] width 7 height 5
checkbox input "false"
click at [305, 157] on p-checkbox at bounding box center [306, 159] width 7 height 5
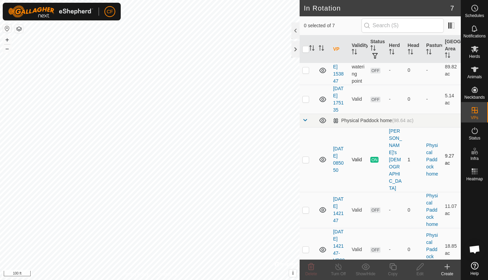
checkbox input "false"
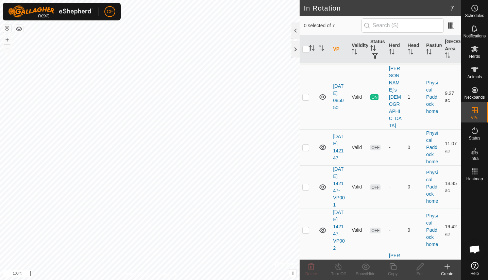
scroll to position [84, 0]
click at [308, 280] on p-checkbox at bounding box center [306, 283] width 7 height 5
checkbox input "true"
click at [337, 268] on icon at bounding box center [339, 267] width 9 height 8
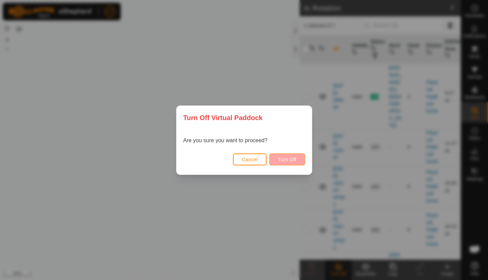
click at [287, 160] on span "Turn Off" at bounding box center [287, 159] width 19 height 5
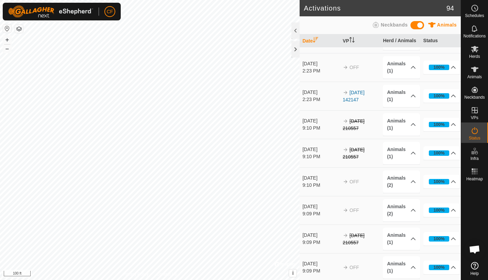
scroll to position [234, 0]
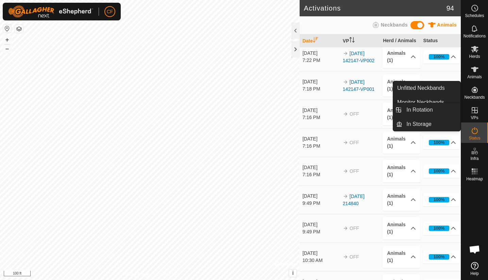
click at [475, 111] on icon at bounding box center [475, 110] width 6 height 6
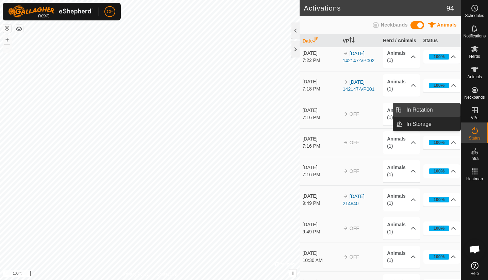
click at [440, 107] on link "In Rotation" at bounding box center [432, 110] width 58 height 14
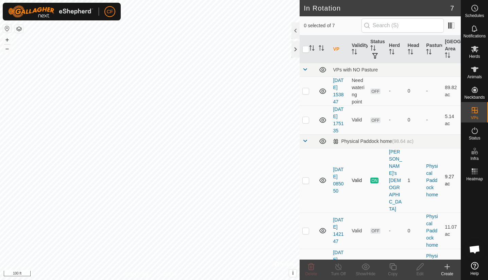
click at [304, 178] on p-checkbox at bounding box center [306, 180] width 7 height 5
checkbox input "false"
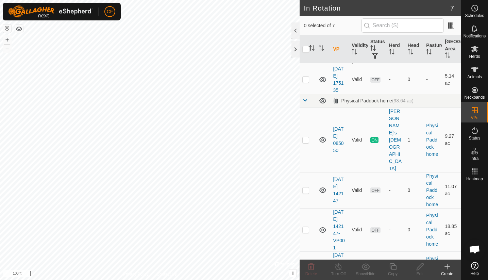
scroll to position [84, 0]
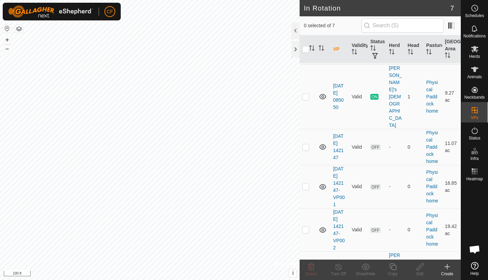
click at [305, 280] on p-checkbox at bounding box center [306, 283] width 7 height 5
checkbox input "true"
click at [338, 267] on line at bounding box center [338, 266] width 5 height 5
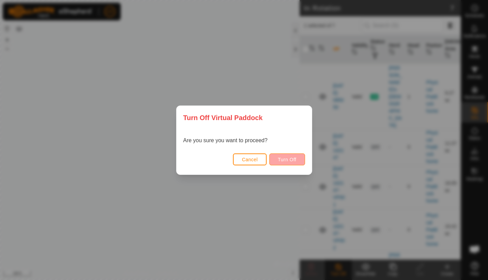
click at [291, 161] on span "Turn Off" at bounding box center [287, 159] width 19 height 5
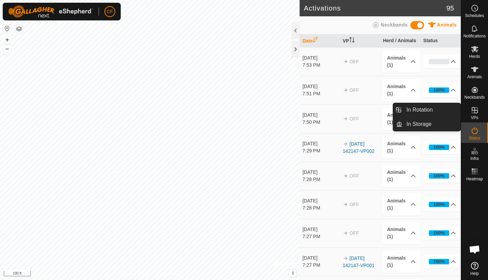
click at [471, 114] on icon at bounding box center [475, 110] width 8 height 8
click at [446, 113] on link "In Rotation" at bounding box center [432, 110] width 58 height 14
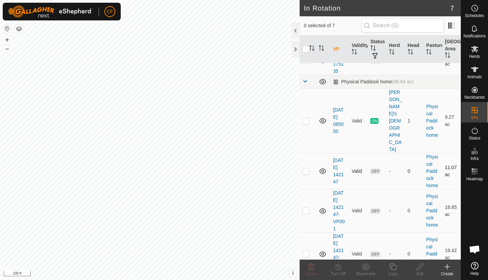
scroll to position [84, 0]
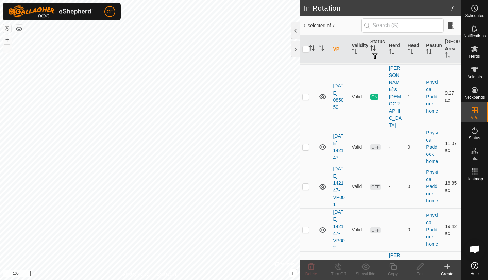
click at [307, 280] on p-checkbox at bounding box center [306, 283] width 7 height 5
checkbox input "true"
click at [336, 267] on icon at bounding box center [339, 266] width 6 height 7
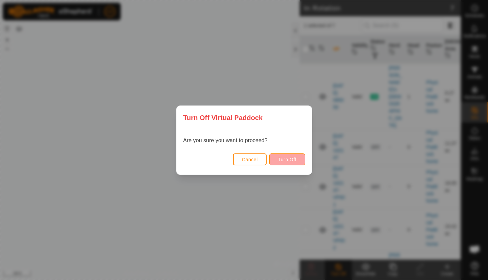
click at [298, 160] on button "Turn Off" at bounding box center [288, 160] width 36 height 12
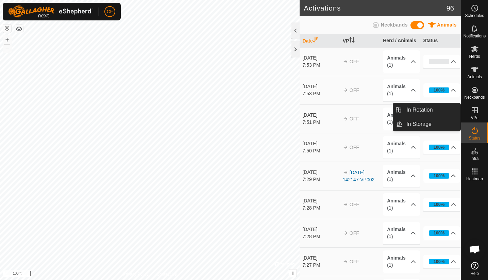
click at [477, 115] on es-virtualpaddocks-svg-icon at bounding box center [475, 110] width 12 height 11
click at [438, 109] on link "In Rotation" at bounding box center [432, 110] width 58 height 14
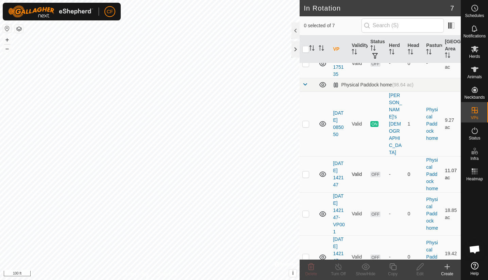
scroll to position [84, 0]
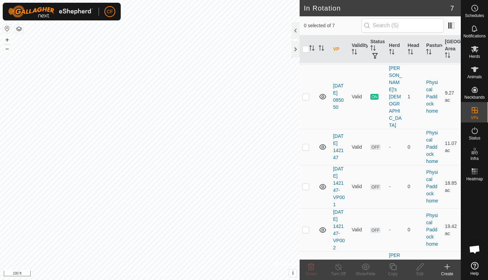
click at [304, 280] on p-checkbox at bounding box center [306, 283] width 7 height 5
checkbox input "true"
click at [338, 267] on icon at bounding box center [339, 267] width 9 height 8
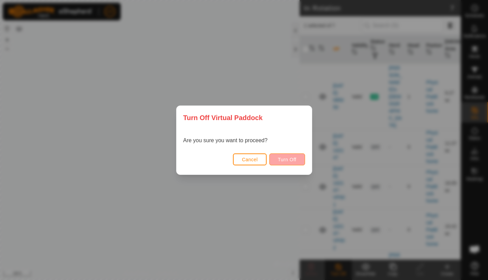
click at [287, 156] on button "Turn Off" at bounding box center [288, 160] width 36 height 12
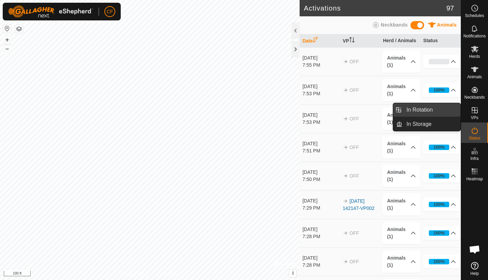
click at [435, 108] on link "In Rotation" at bounding box center [432, 110] width 58 height 14
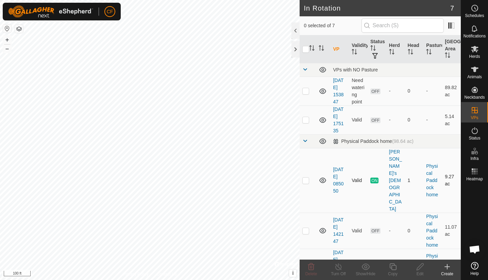
click at [304, 178] on p-checkbox at bounding box center [306, 180] width 7 height 5
checkbox input "false"
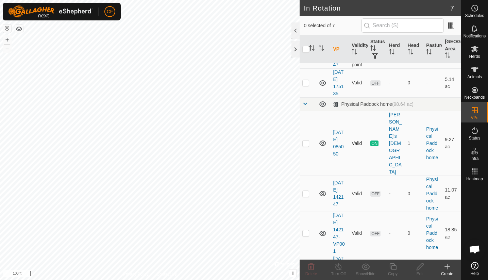
scroll to position [84, 0]
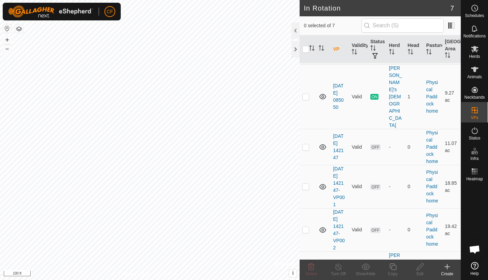
click at [306, 280] on p-checkbox at bounding box center [306, 283] width 7 height 5
checkbox input "true"
click at [338, 266] on icon at bounding box center [339, 267] width 9 height 8
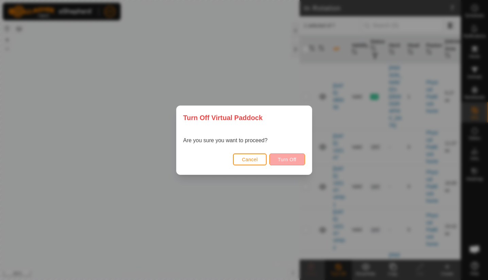
click at [291, 163] on button "Turn Off" at bounding box center [288, 160] width 36 height 12
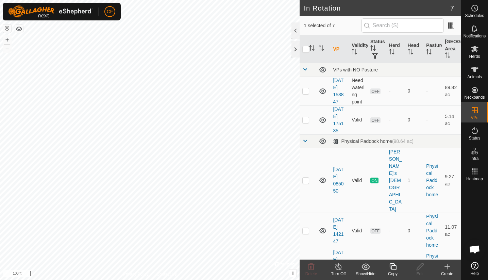
click at [337, 268] on icon at bounding box center [339, 267] width 9 height 8
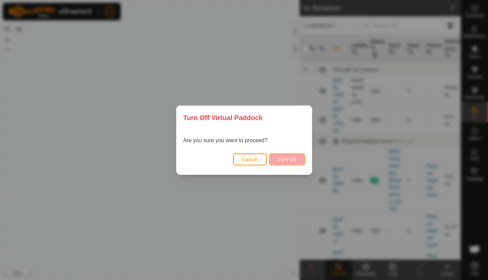
click at [289, 159] on span "Turn Off" at bounding box center [287, 159] width 19 height 5
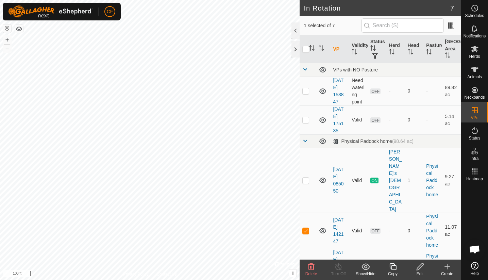
click at [306, 228] on p-checkbox at bounding box center [306, 230] width 7 height 5
checkbox input "false"
click at [305, 178] on p-checkbox at bounding box center [306, 180] width 7 height 5
checkbox input "false"
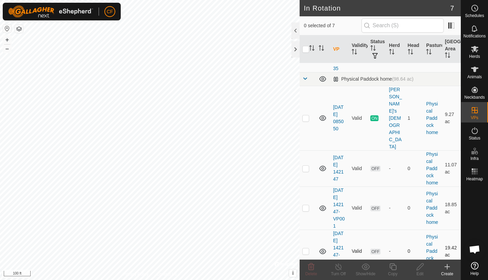
scroll to position [84, 0]
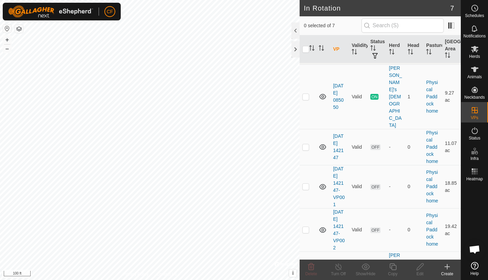
click at [307, 280] on p-checkbox at bounding box center [306, 283] width 7 height 5
checkbox input "true"
click at [338, 267] on icon at bounding box center [339, 267] width 9 height 8
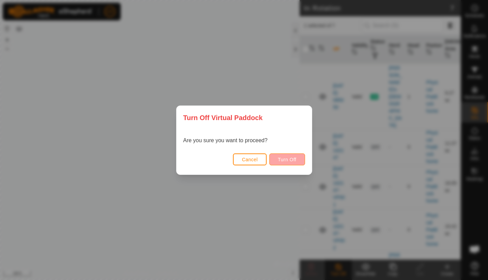
click at [288, 158] on span "Turn Off" at bounding box center [287, 159] width 19 height 5
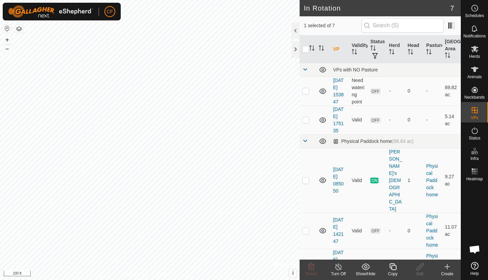
click at [338, 269] on icon at bounding box center [339, 267] width 9 height 8
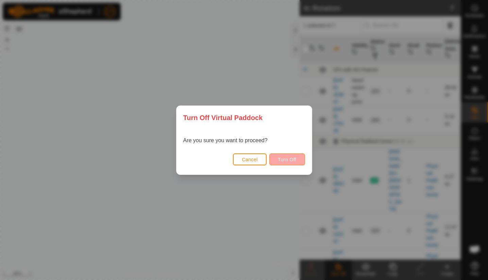
click at [294, 161] on span "Turn Off" at bounding box center [287, 159] width 19 height 5
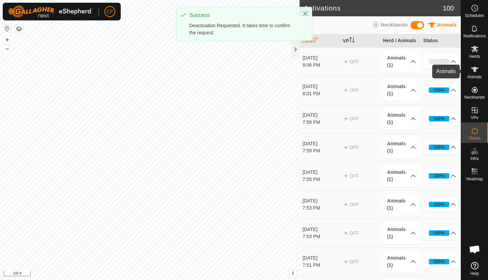
click at [481, 75] on span "Animals" at bounding box center [475, 77] width 15 height 4
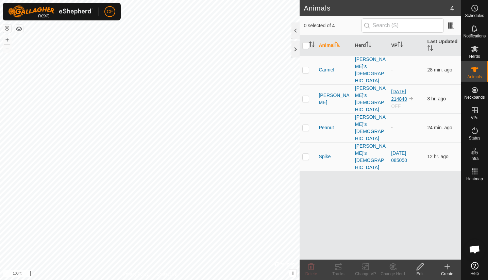
click at [398, 89] on link "[DATE] 214840" at bounding box center [399, 95] width 16 height 13
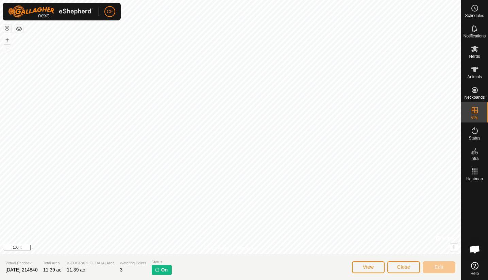
click at [401, 264] on span "Close" at bounding box center [404, 266] width 13 height 5
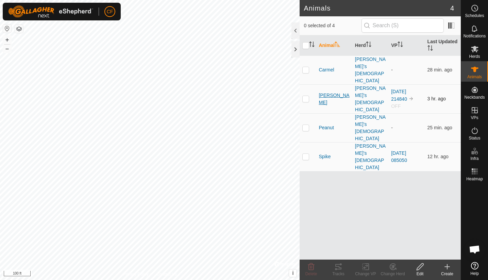
click at [324, 92] on span "[PERSON_NAME]" at bounding box center [334, 99] width 31 height 14
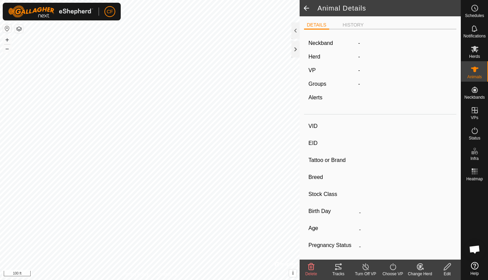
type input "[PERSON_NAME]"
type input "-"
type input "Brown Swiss"
type input "-"
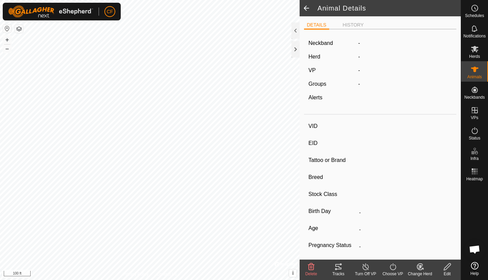
type input "05/2015"
type input "10 years 6 months"
type input "0 kg"
type input "-"
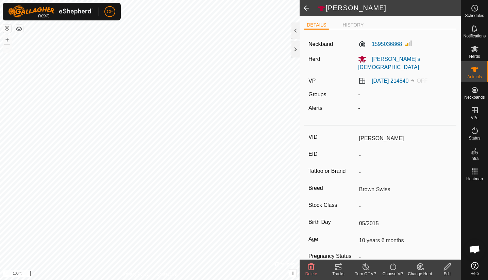
click at [365, 269] on icon at bounding box center [366, 266] width 6 height 7
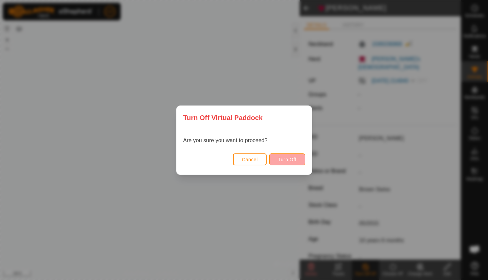
click at [292, 159] on span "Turn Off" at bounding box center [287, 159] width 19 height 5
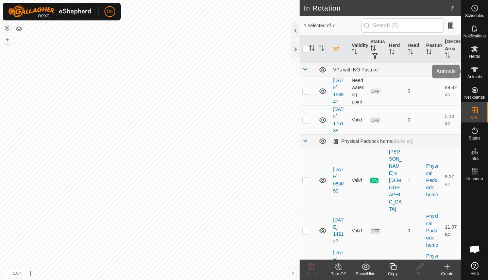
click at [478, 69] on icon at bounding box center [475, 69] width 8 height 8
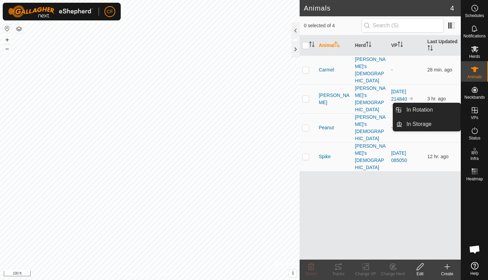
click at [477, 109] on icon at bounding box center [475, 110] width 8 height 8
click at [449, 113] on link "In Rotation" at bounding box center [432, 110] width 58 height 14
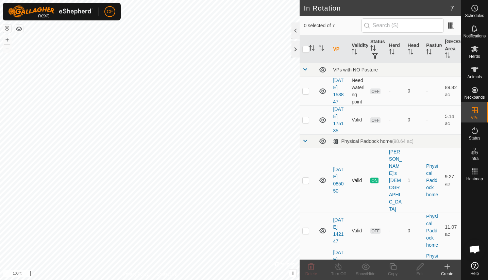
click at [302, 165] on td at bounding box center [308, 180] width 16 height 65
click at [304, 178] on p-checkbox at bounding box center [306, 180] width 7 height 5
checkbox input "false"
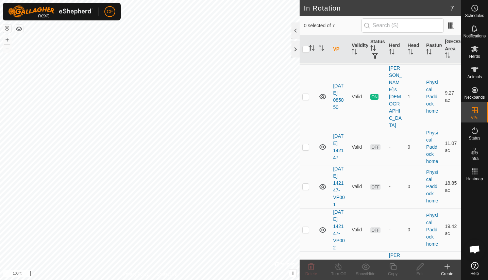
click at [306, 280] on p-checkbox at bounding box center [306, 283] width 7 height 5
checkbox input "true"
click at [338, 269] on icon at bounding box center [339, 267] width 9 height 8
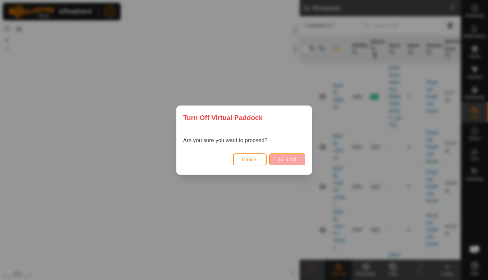
click at [292, 160] on span "Turn Off" at bounding box center [287, 159] width 19 height 5
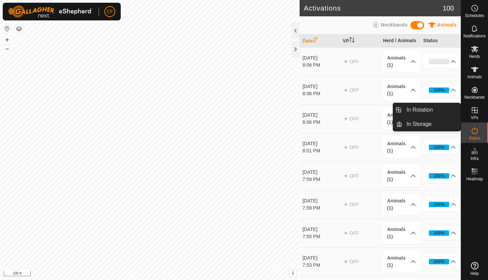
click at [457, 110] on link "In Rotation" at bounding box center [432, 110] width 58 height 14
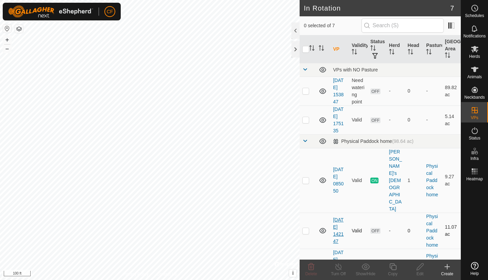
scroll to position [84, 0]
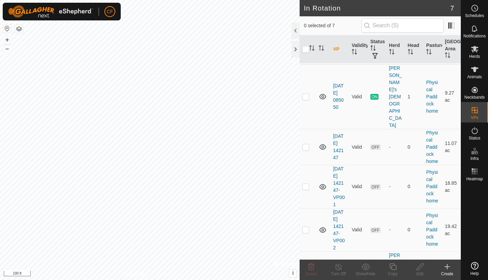
click at [308, 280] on p-checkbox at bounding box center [306, 283] width 7 height 5
checkbox input "true"
click at [338, 268] on icon at bounding box center [339, 267] width 9 height 8
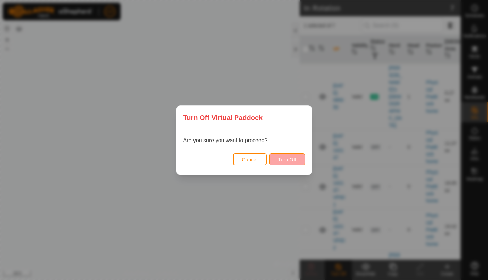
click at [291, 161] on span "Turn Off" at bounding box center [287, 159] width 19 height 5
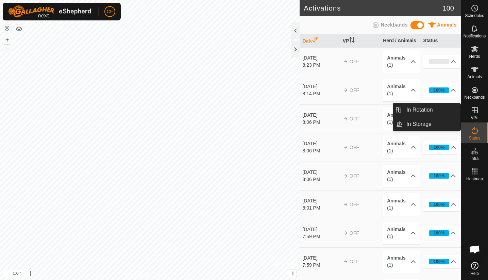
click at [477, 114] on icon at bounding box center [475, 110] width 8 height 8
drag, startPoint x: 461, startPoint y: 115, endPoint x: 443, endPoint y: 114, distance: 17.4
click at [443, 114] on link "In Rotation" at bounding box center [432, 110] width 58 height 14
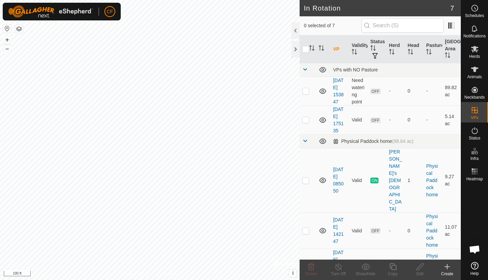
scroll to position [84, 0]
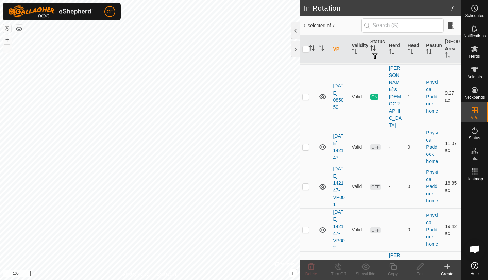
click at [309, 280] on p-checkbox at bounding box center [306, 283] width 7 height 5
checkbox input "true"
click at [335, 268] on icon at bounding box center [339, 267] width 9 height 8
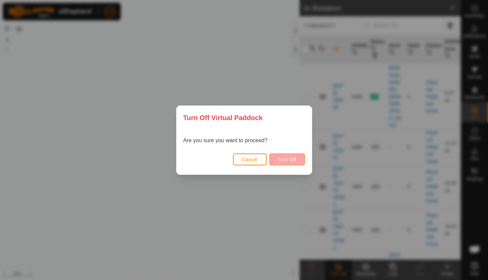
click at [300, 160] on button "Turn Off" at bounding box center [288, 160] width 36 height 12
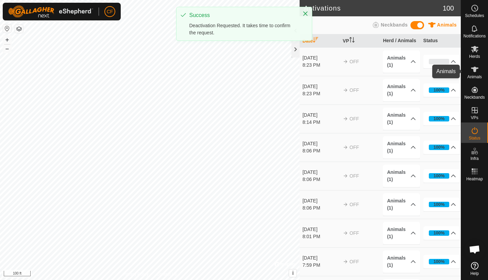
click at [477, 72] on icon at bounding box center [475, 69] width 8 height 8
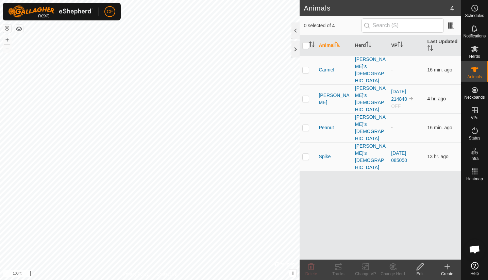
click at [309, 96] on p-checkbox at bounding box center [306, 98] width 7 height 5
checkbox input "true"
click at [366, 268] on icon at bounding box center [366, 267] width 9 height 8
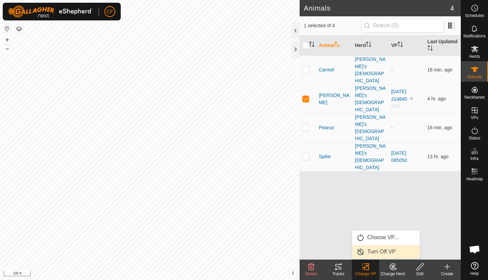
click at [377, 252] on link "Turn Off VP" at bounding box center [386, 252] width 67 height 14
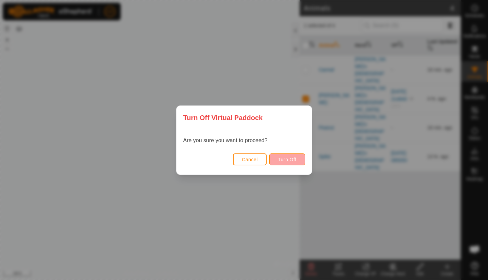
click at [282, 157] on span "Turn Off" at bounding box center [287, 159] width 19 height 5
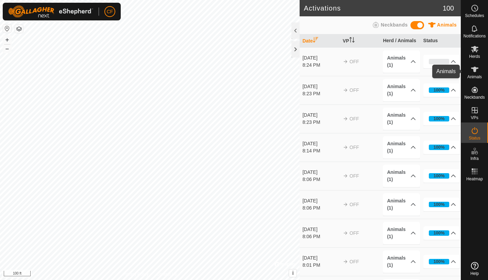
click at [474, 67] on icon at bounding box center [475, 69] width 8 height 8
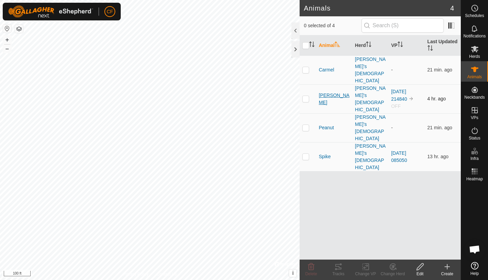
click at [323, 92] on span "[PERSON_NAME]" at bounding box center [334, 99] width 31 height 14
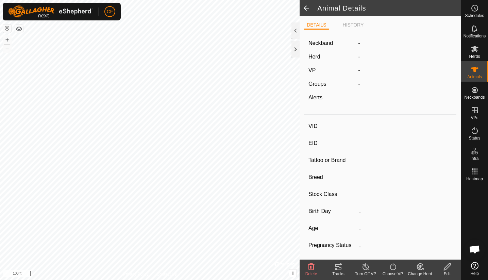
type input "[PERSON_NAME]"
type input "-"
type input "Brown Swiss"
type input "-"
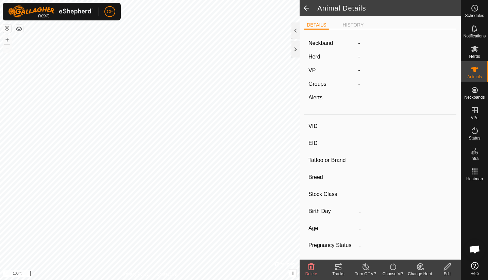
type input "05/2015"
type input "10 years 6 months"
type input "0 kg"
type input "-"
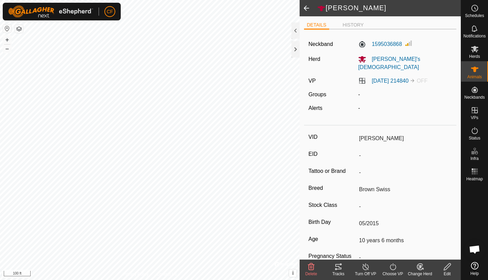
click at [367, 269] on icon at bounding box center [366, 267] width 9 height 8
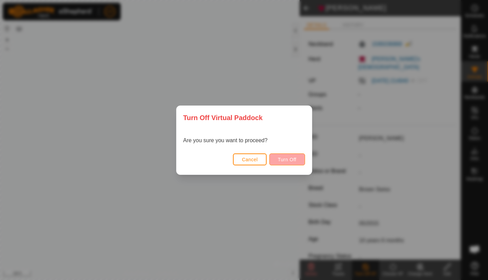
click at [296, 160] on span "Turn Off" at bounding box center [287, 159] width 19 height 5
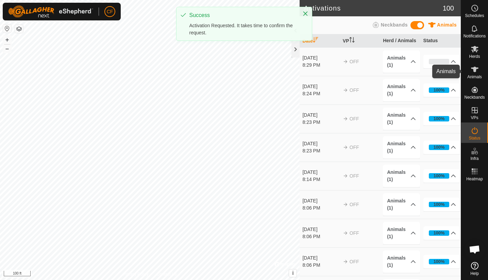
click at [471, 73] on icon at bounding box center [475, 69] width 8 height 8
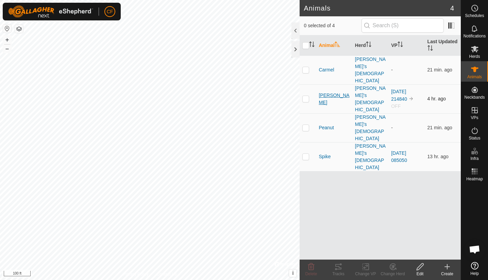
click at [323, 92] on span "[PERSON_NAME]" at bounding box center [334, 99] width 31 height 14
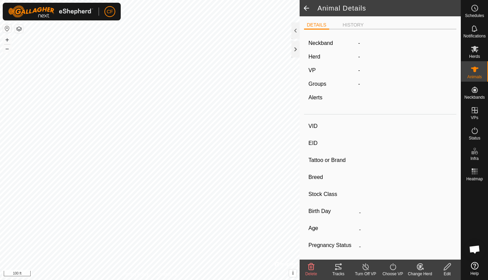
type input "[PERSON_NAME]"
type input "-"
type input "Brown Swiss"
type input "-"
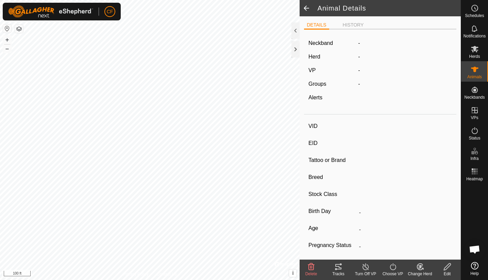
type input "05/2015"
type input "10 years 6 months"
type input "0 kg"
type input "-"
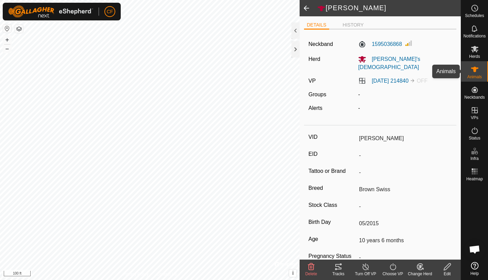
click at [478, 71] on icon at bounding box center [475, 69] width 8 height 8
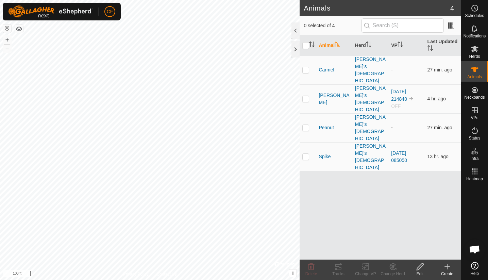
click at [309, 125] on p-checkbox at bounding box center [306, 127] width 7 height 5
checkbox input "true"
click at [331, 124] on span "Peanut" at bounding box center [326, 127] width 15 height 7
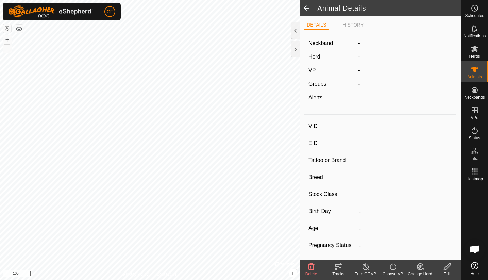
click at [390, 268] on icon at bounding box center [393, 267] width 9 height 8
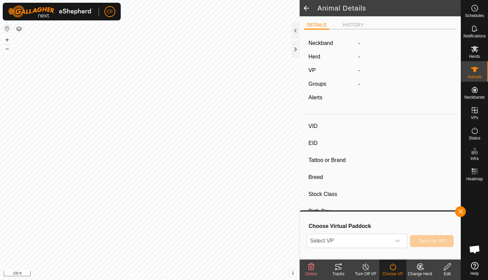
type input "Peanut"
type input "-"
type input "Brown Swiss"
type input "-"
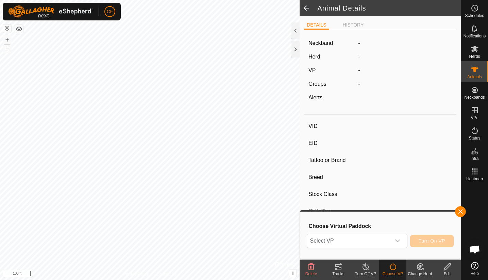
type input "05/2019"
type input "6 years 5 months"
type input "0 kg"
type input "-"
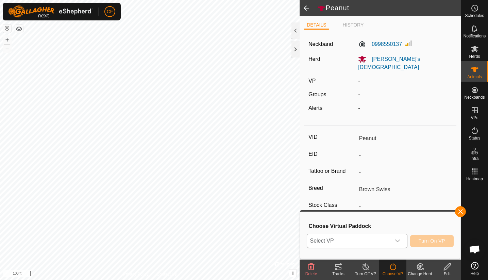
click at [394, 241] on div "dropdown trigger" at bounding box center [398, 241] width 14 height 14
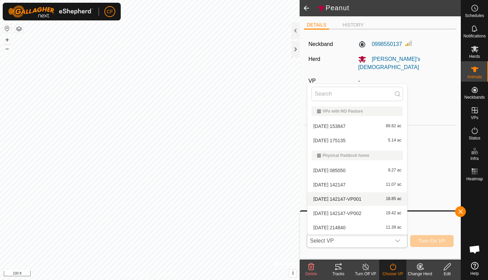
click at [342, 199] on li "[DATE] 142147-VP001 18.85 ac" at bounding box center [358, 199] width 100 height 14
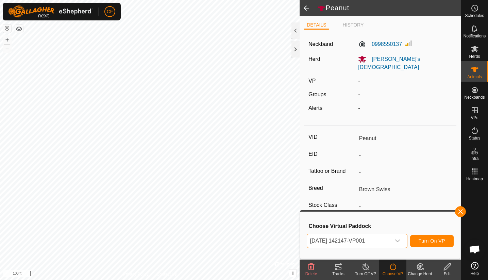
click at [428, 242] on span "Turn On VP" at bounding box center [432, 240] width 27 height 5
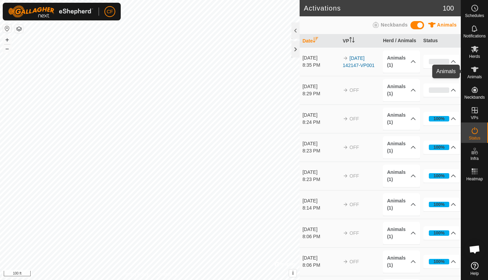
click at [479, 72] on icon at bounding box center [475, 69] width 8 height 8
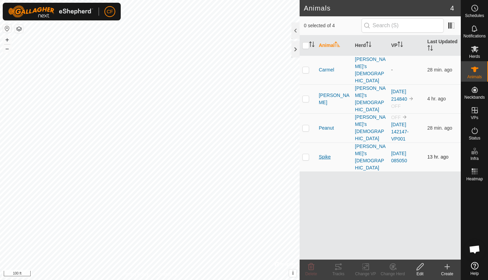
click at [326, 154] on span "Spike" at bounding box center [325, 157] width 12 height 7
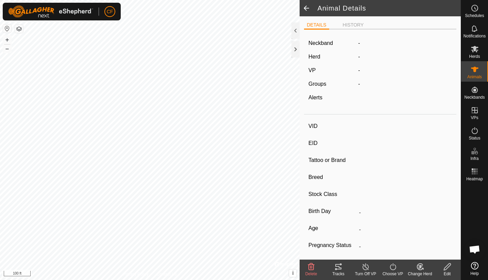
type input "Spike"
type input "-"
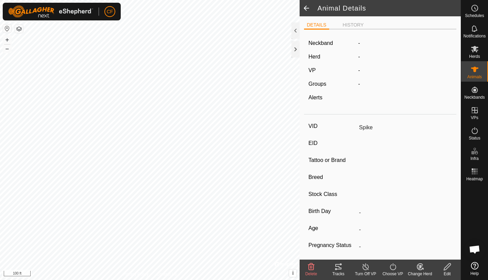
type input "11/2024"
type input "10 months"
type input "0 kg"
type input "-"
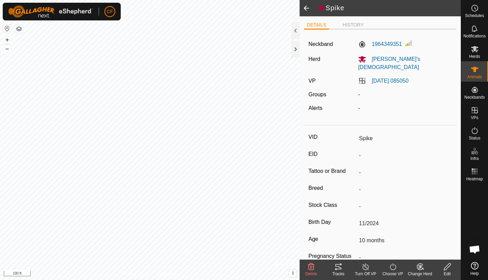
click at [336, 271] on icon at bounding box center [339, 267] width 8 height 8
